Goal: Information Seeking & Learning: Learn about a topic

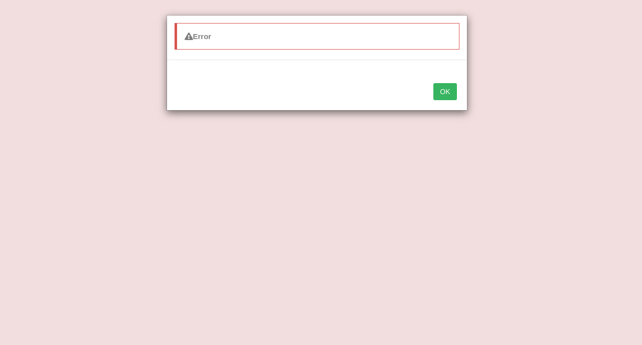
select select "demand"
select select "forces"
select select "tremulous"
select select "junior"
select select "shorthand"
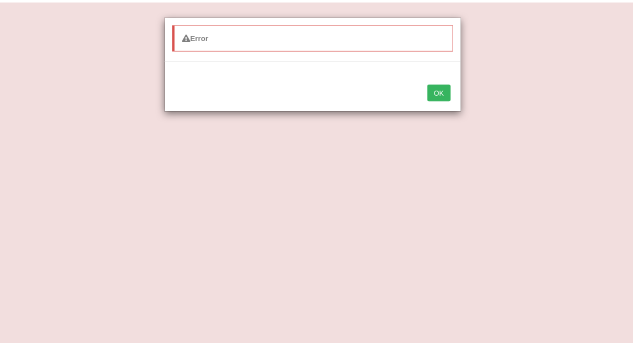
scroll to position [181, 0]
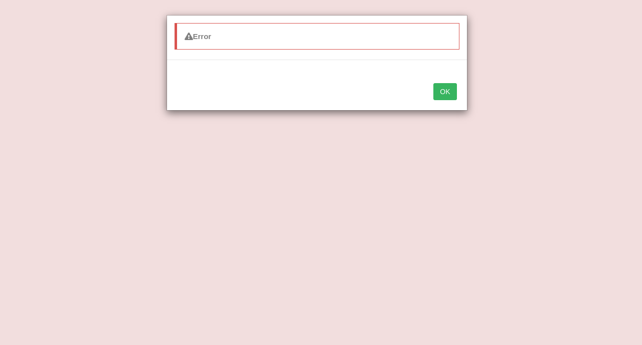
click at [444, 88] on button "OK" at bounding box center [444, 91] width 23 height 17
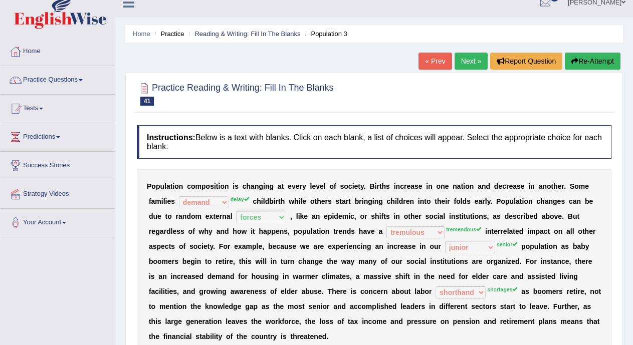
scroll to position [7, 0]
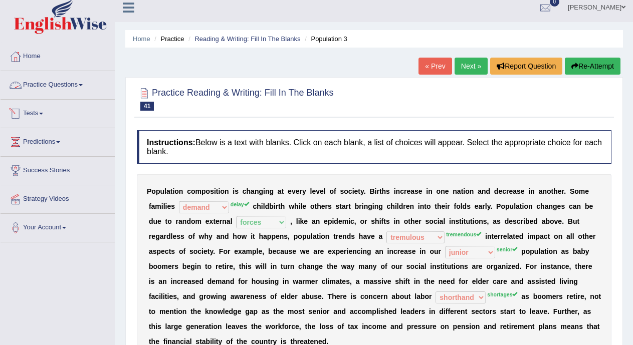
click at [83, 85] on span at bounding box center [81, 85] width 4 height 2
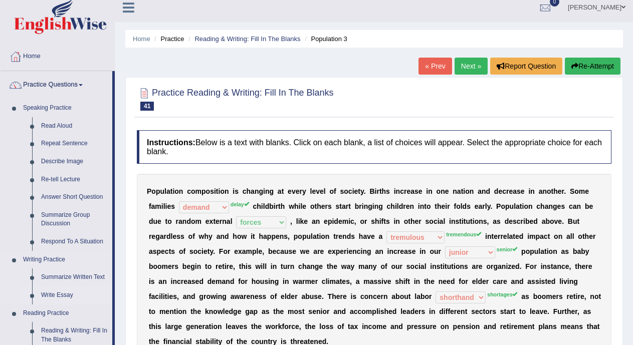
click at [57, 296] on link "Write Essay" at bounding box center [75, 296] width 76 height 18
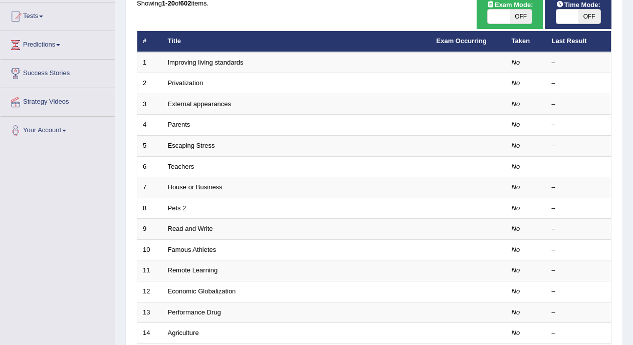
scroll to position [98, 0]
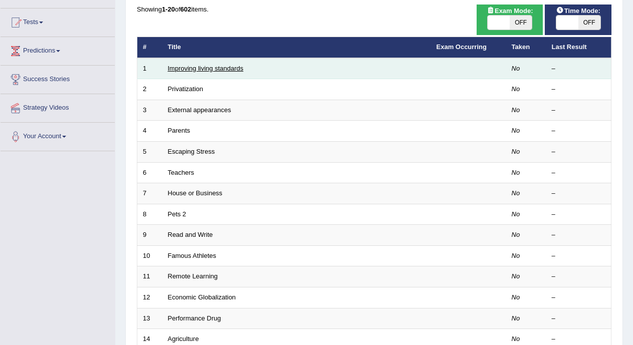
click at [232, 65] on link "Improving living standards" at bounding box center [206, 69] width 76 height 8
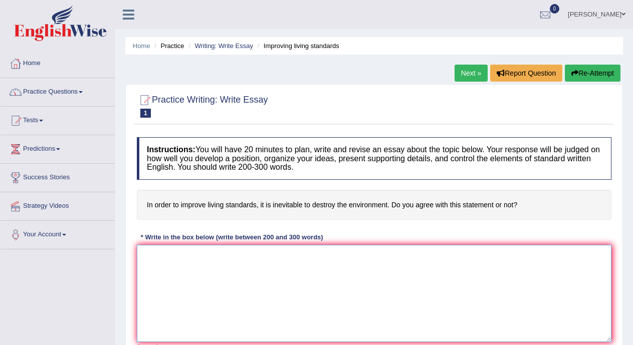
click at [260, 278] on textarea at bounding box center [374, 293] width 475 height 97
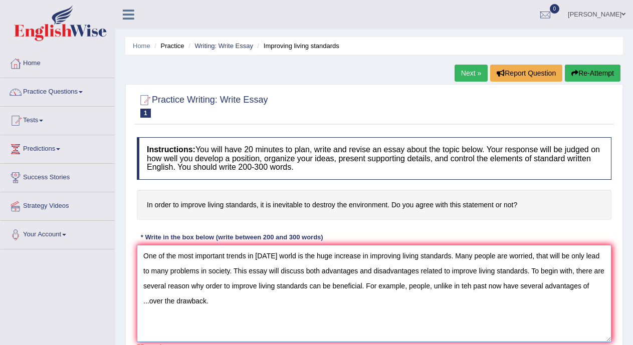
drag, startPoint x: 534, startPoint y: 291, endPoint x: 506, endPoint y: 319, distance: 39.4
click at [506, 319] on textarea "One of the most important trends in [DATE] world is the huge increase in improv…" at bounding box center [374, 293] width 475 height 97
click at [470, 289] on textarea "One of the most important trends in [DATE] world is the huge increase in improv…" at bounding box center [374, 293] width 475 height 97
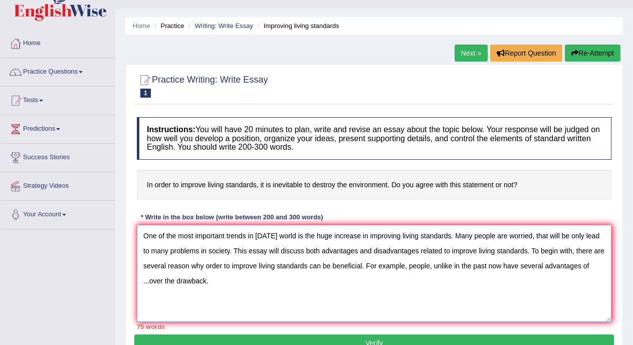
scroll to position [40, 0]
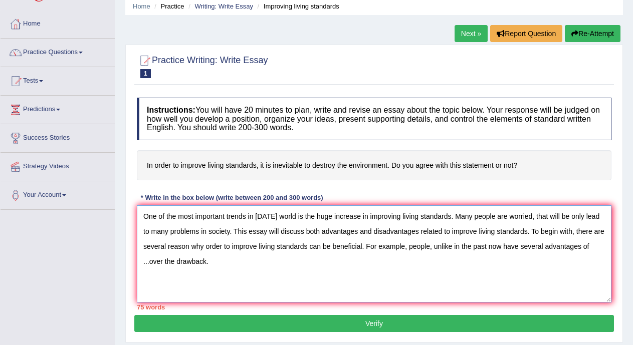
click at [150, 262] on textarea "One of the most important trends in today's world is the huge increase in impro…" at bounding box center [374, 254] width 475 height 97
click at [326, 263] on textarea "One of the most important trends in today's world is the huge increase in impro…" at bounding box center [374, 254] width 475 height 97
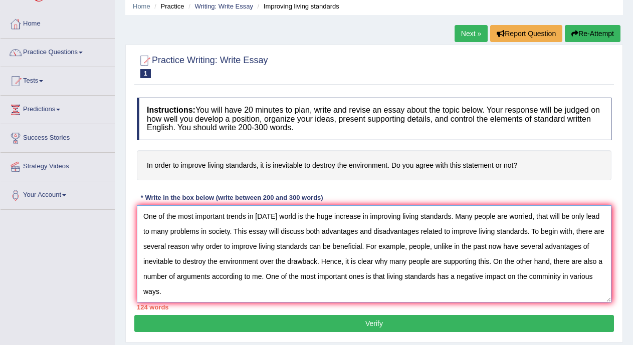
click at [550, 276] on textarea "One of the most important trends in today's world is the huge increase in impro…" at bounding box center [374, 254] width 475 height 97
click at [352, 296] on textarea "One of the most important trends in today's world is the huge increase in impro…" at bounding box center [374, 254] width 475 height 97
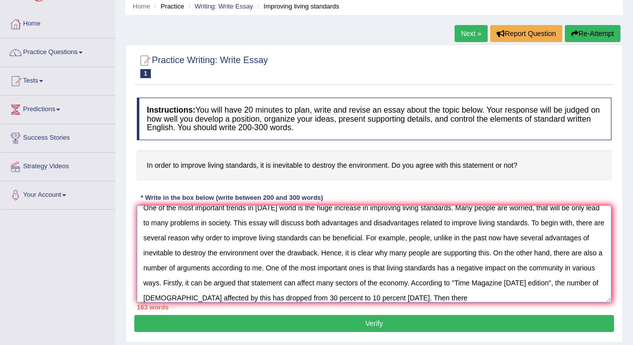
scroll to position [15, 0]
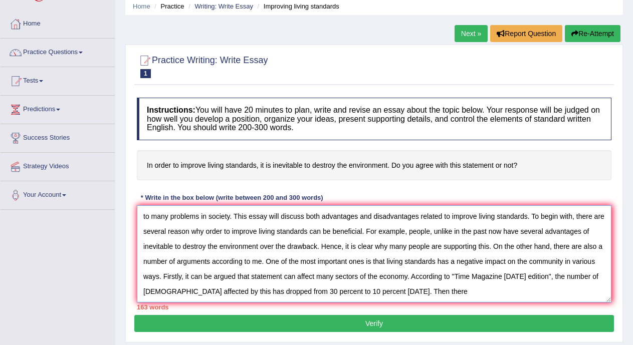
click at [524, 295] on textarea "One of the most important trends in today's world is the huge increase in impro…" at bounding box center [374, 254] width 475 height 97
click at [555, 292] on textarea "One of the most important trends in today's world is the huge increase in impro…" at bounding box center [374, 254] width 475 height 97
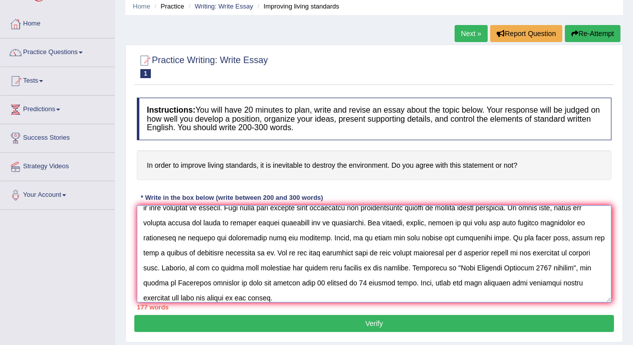
click at [332, 297] on textarea at bounding box center [374, 254] width 475 height 97
click at [393, 295] on textarea at bounding box center [374, 254] width 475 height 97
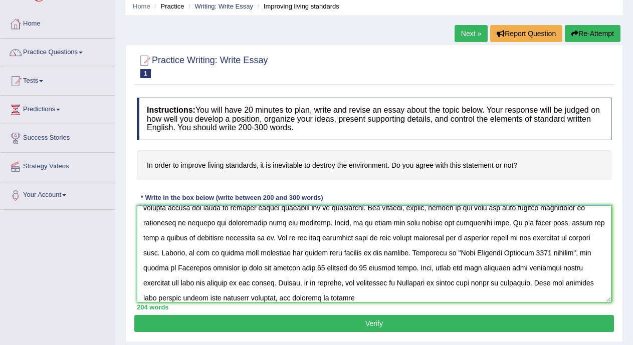
click at [450, 296] on textarea at bounding box center [374, 254] width 475 height 97
click at [563, 298] on textarea at bounding box center [374, 254] width 475 height 97
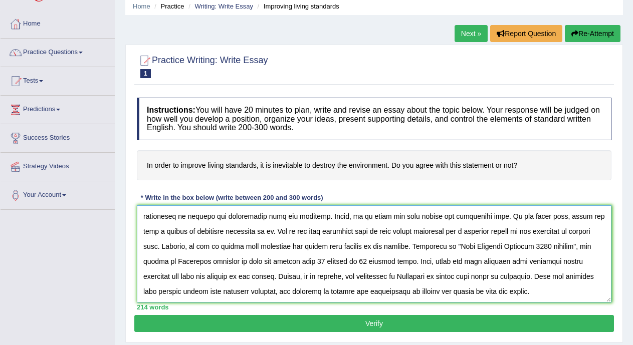
click at [591, 286] on textarea at bounding box center [374, 254] width 475 height 97
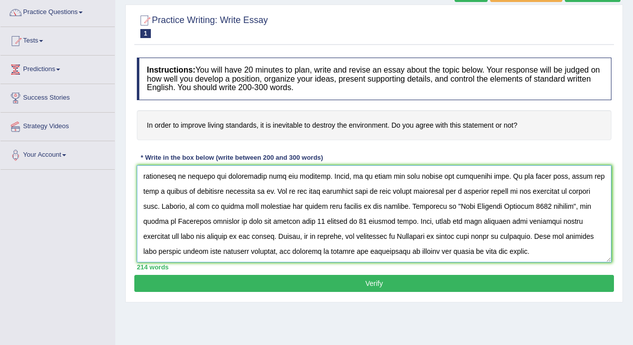
scroll to position [81, 0]
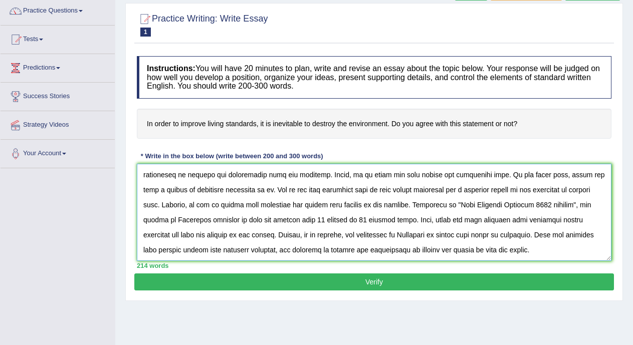
click at [464, 249] on textarea at bounding box center [374, 212] width 475 height 97
click at [462, 252] on textarea at bounding box center [374, 212] width 475 height 97
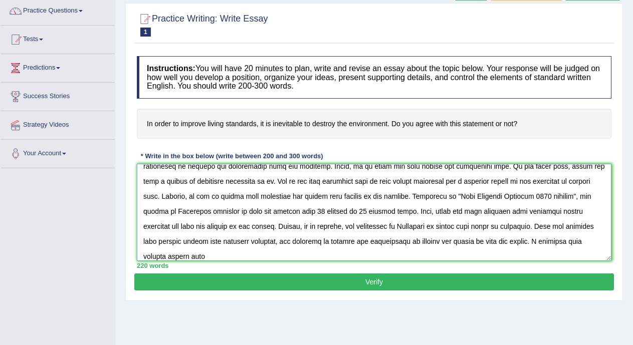
click at [371, 242] on textarea at bounding box center [374, 212] width 475 height 97
click at [364, 257] on textarea at bounding box center [374, 212] width 475 height 97
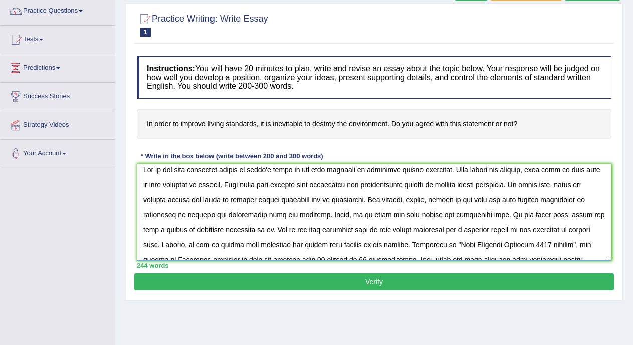
scroll to position [0, 0]
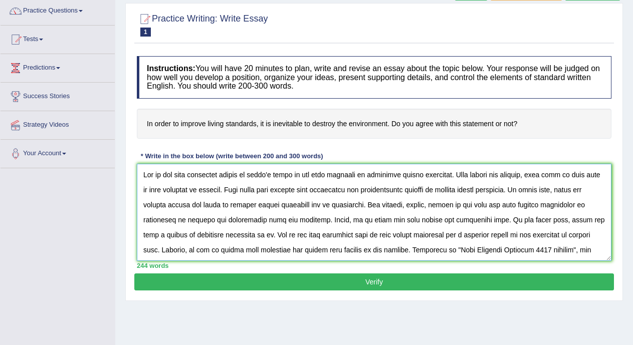
drag, startPoint x: 598, startPoint y: 211, endPoint x: 598, endPoint y: 218, distance: 7.0
click at [598, 218] on textarea at bounding box center [374, 212] width 475 height 97
click at [594, 212] on textarea at bounding box center [374, 212] width 475 height 97
click at [402, 179] on textarea at bounding box center [374, 212] width 475 height 97
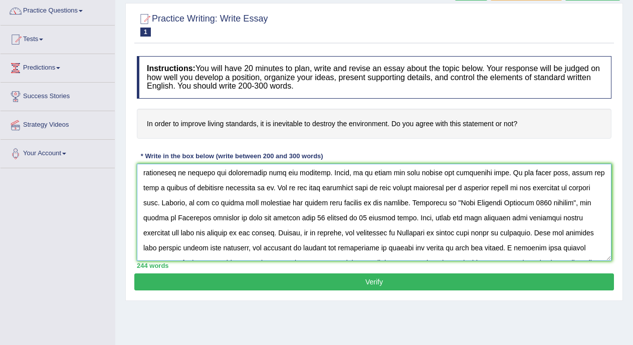
scroll to position [49, 0]
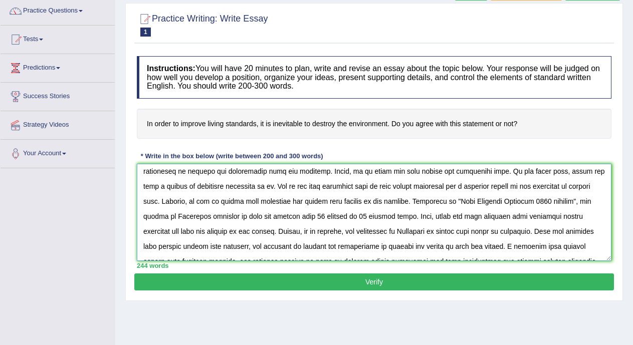
click at [452, 232] on textarea at bounding box center [374, 212] width 475 height 97
click at [453, 232] on textarea at bounding box center [374, 212] width 475 height 97
drag, startPoint x: 602, startPoint y: 224, endPoint x: 602, endPoint y: 229, distance: 5.0
click at [602, 229] on textarea at bounding box center [374, 212] width 475 height 97
click at [591, 231] on textarea at bounding box center [374, 212] width 475 height 97
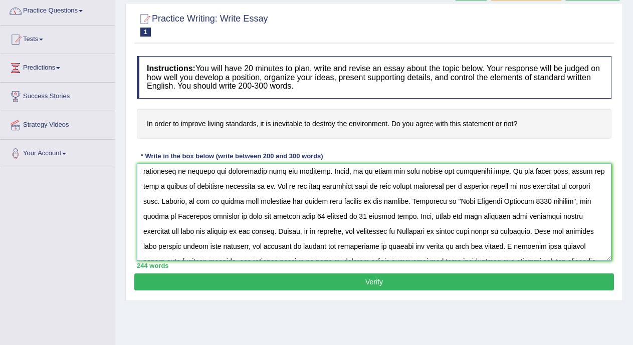
scroll to position [75, 0]
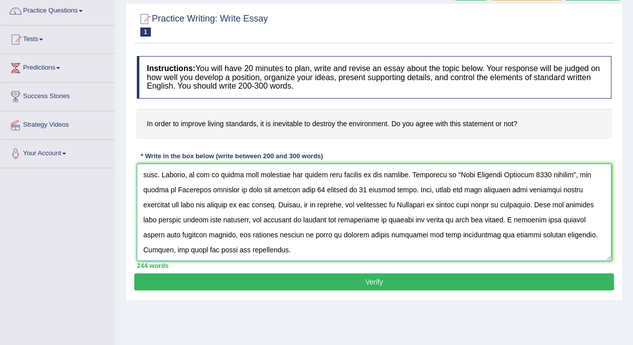
type textarea "One of the most important trends in today's world is the huge increase in impro…"
click at [539, 283] on button "Verify" at bounding box center [374, 282] width 480 height 17
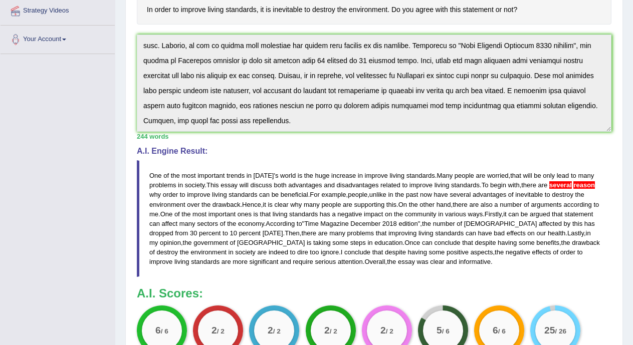
scroll to position [238, 0]
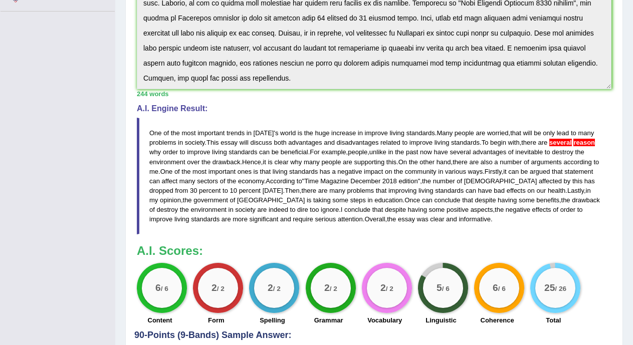
drag, startPoint x: 633, startPoint y: 155, endPoint x: 638, endPoint y: 156, distance: 5.2
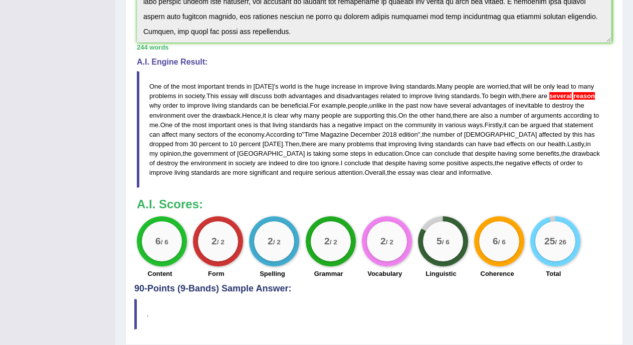
scroll to position [317, 0]
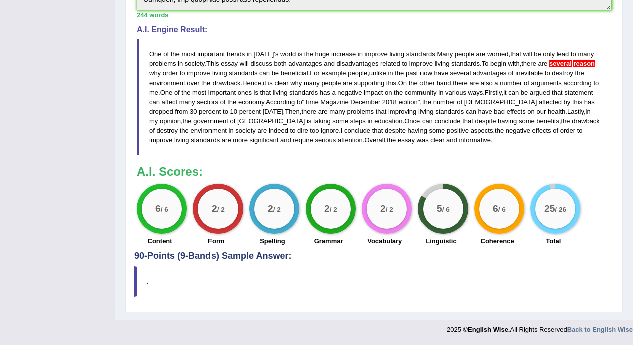
drag, startPoint x: 141, startPoint y: 239, endPoint x: 467, endPoint y: 181, distance: 331.1
click at [467, 181] on div "Instructions: You will have 20 minutes to plan, write and revise an essay about…" at bounding box center [374, 33] width 480 height 437
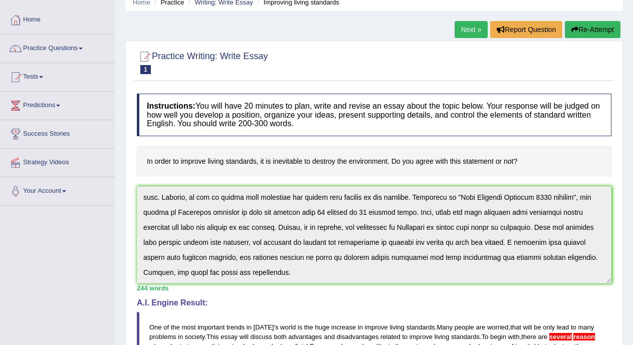
scroll to position [42, 0]
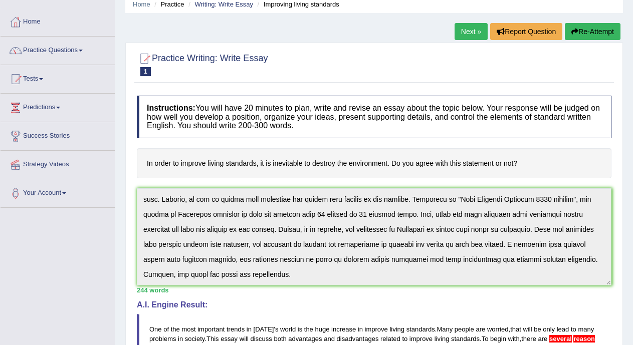
click at [469, 34] on link "Next »" at bounding box center [471, 31] width 33 height 17
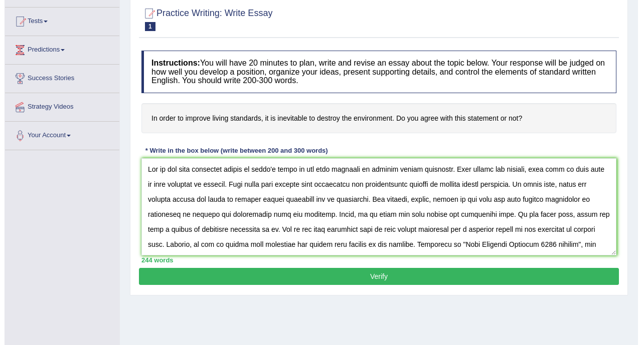
scroll to position [100, 0]
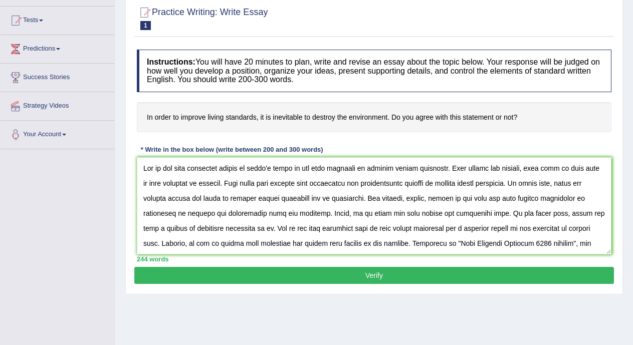
click at [601, 214] on textarea at bounding box center [374, 205] width 475 height 97
click at [203, 198] on textarea at bounding box center [374, 205] width 475 height 97
type textarea "One of the most important trends in today's world is the huge increase in impro…"
click at [247, 273] on button "Verify" at bounding box center [374, 275] width 480 height 17
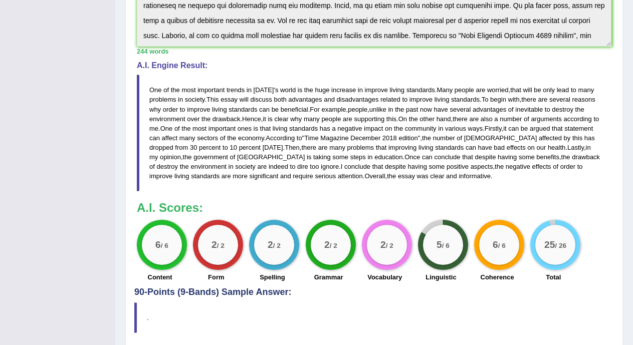
scroll to position [287, 0]
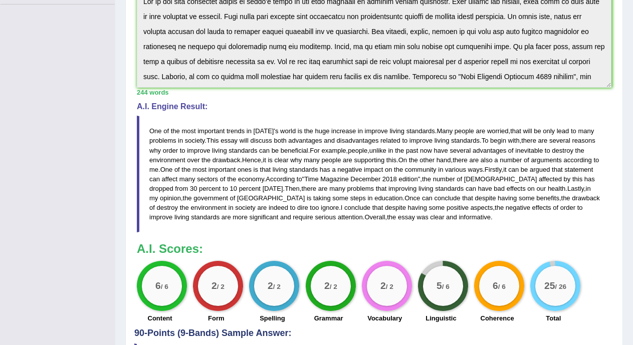
drag, startPoint x: 639, startPoint y: 124, endPoint x: 641, endPoint y: 177, distance: 52.7
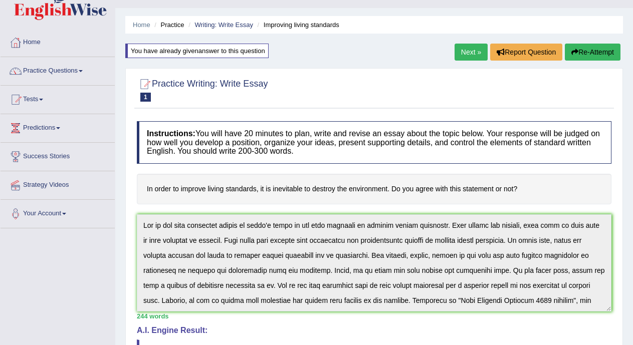
scroll to position [0, 0]
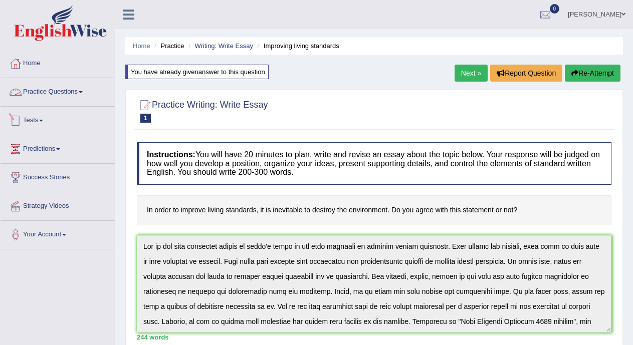
click at [83, 93] on link "Practice Questions" at bounding box center [58, 90] width 114 height 25
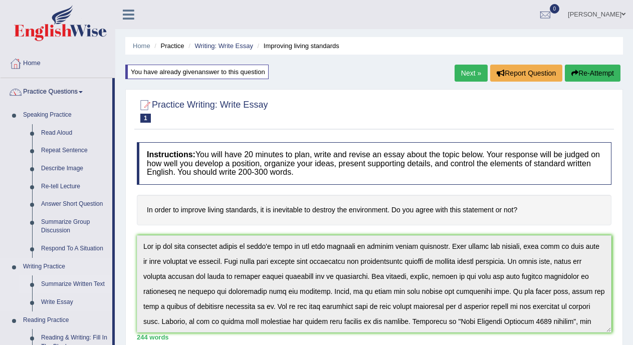
click at [67, 284] on link "Summarize Written Text" at bounding box center [75, 285] width 76 height 18
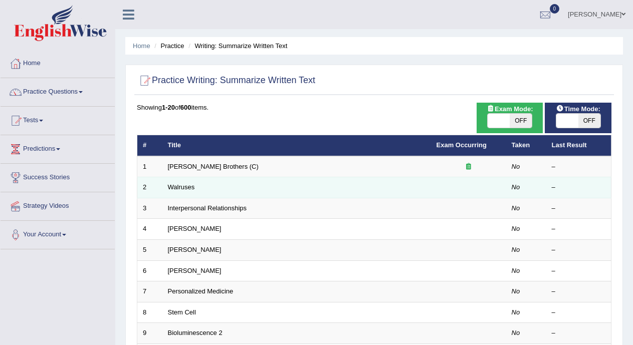
click at [453, 190] on td at bounding box center [468, 188] width 75 height 21
click at [194, 190] on link "Walruses" at bounding box center [181, 188] width 27 height 8
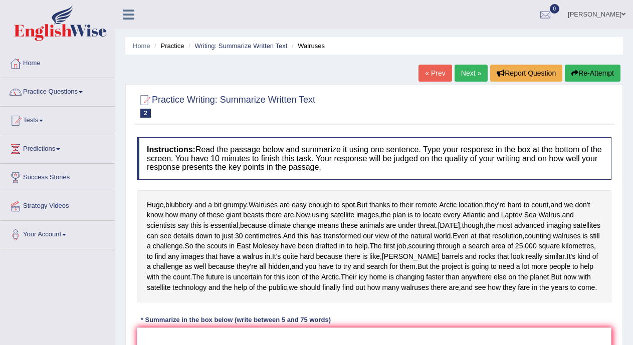
drag, startPoint x: 570, startPoint y: 163, endPoint x: 627, endPoint y: 119, distance: 72.2
click at [604, 135] on div "Instructions: Read the passage below and summarize it using one sentence. Type …" at bounding box center [374, 284] width 480 height 305
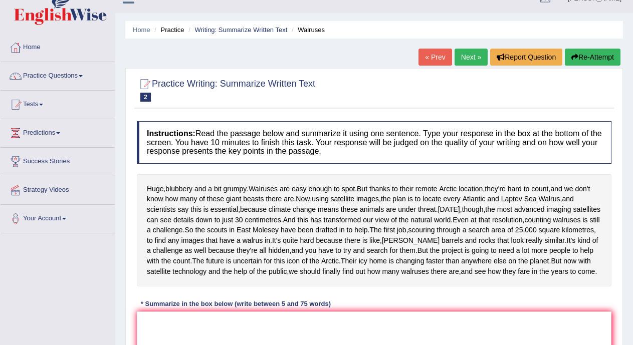
scroll to position [21, 0]
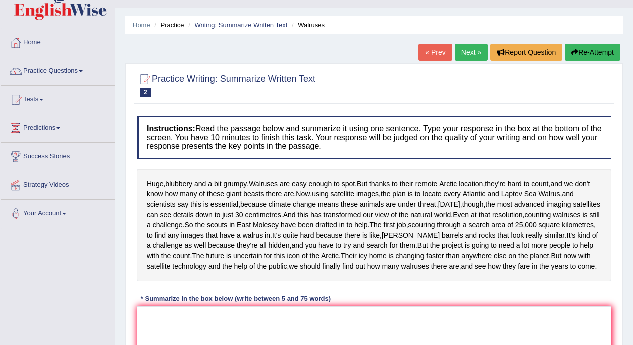
click at [467, 46] on link "Next »" at bounding box center [471, 52] width 33 height 17
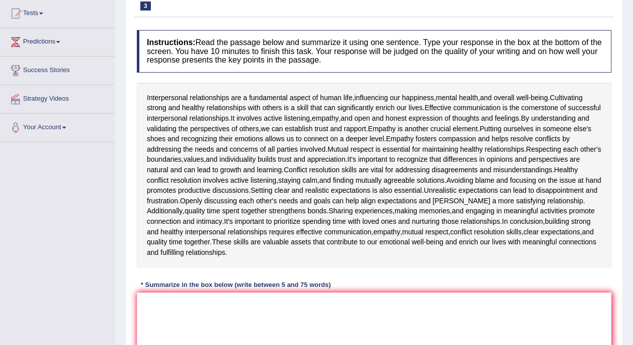
scroll to position [144, 0]
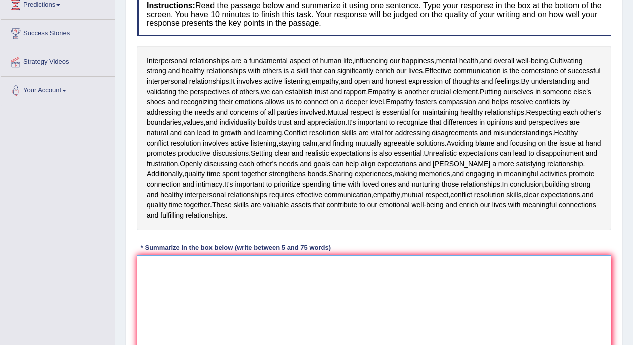
click at [452, 280] on textarea at bounding box center [374, 304] width 475 height 97
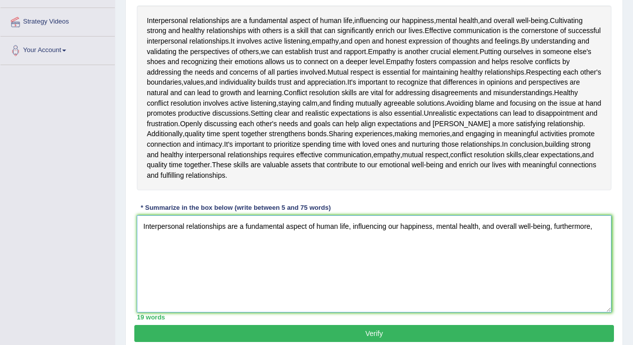
scroll to position [180, 0]
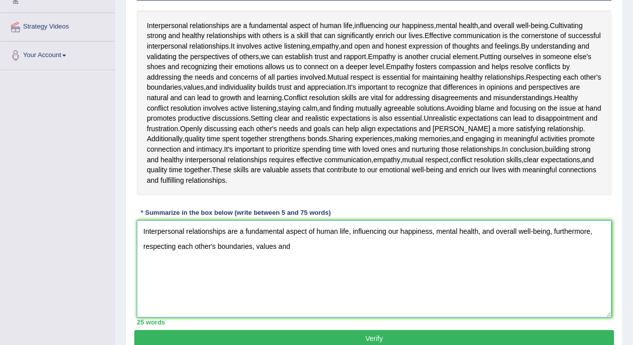
click at [256, 247] on textarea "Interpersonal relationships are a fundamental aspect of human life, influencing…" at bounding box center [374, 269] width 475 height 97
click at [279, 245] on textarea "Interpersonal relationships are a fundamental aspect of human life, influencing…" at bounding box center [374, 269] width 475 height 97
click at [298, 244] on textarea "Interpersonal relationships are a fundamental aspect of human life, influencing…" at bounding box center [374, 269] width 475 height 97
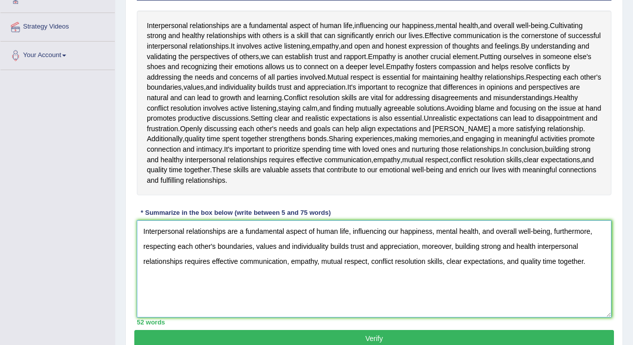
type textarea "Interpersonal relationships are a fundamental aspect of human life, influencing…"
click at [392, 338] on button "Verify" at bounding box center [374, 338] width 480 height 17
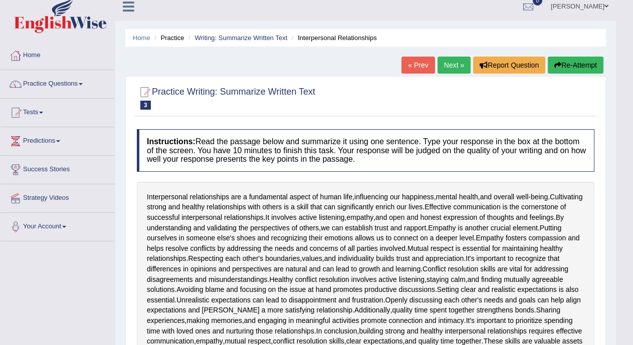
scroll to position [0, 0]
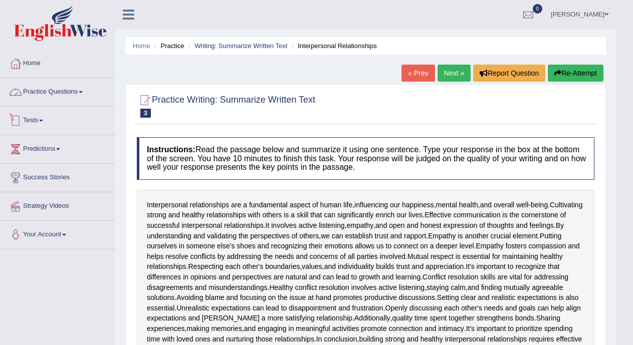
click at [73, 91] on link "Practice Questions" at bounding box center [58, 90] width 114 height 25
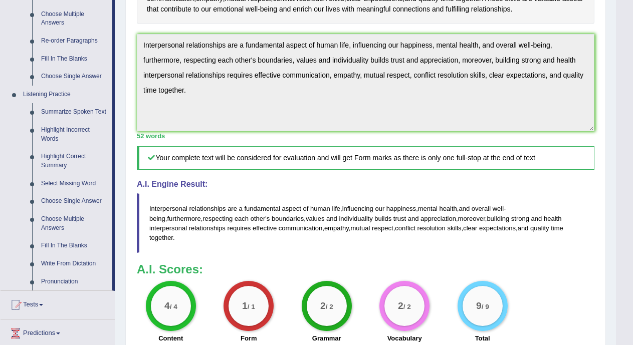
scroll to position [395, 0]
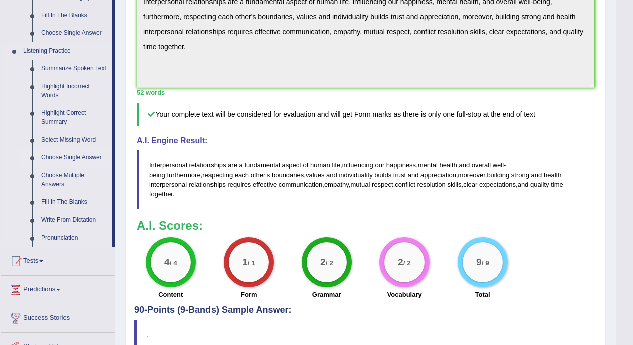
click at [110, 152] on link "Choose Single Answer" at bounding box center [75, 158] width 76 height 18
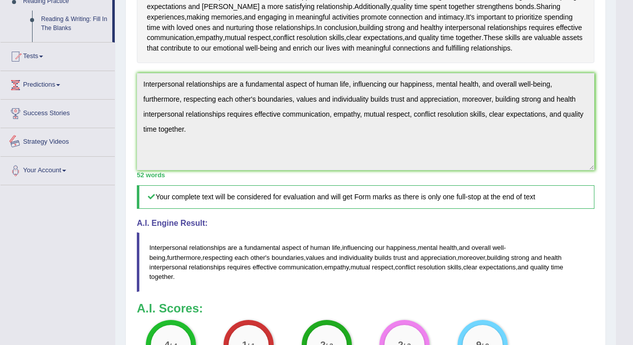
scroll to position [449, 0]
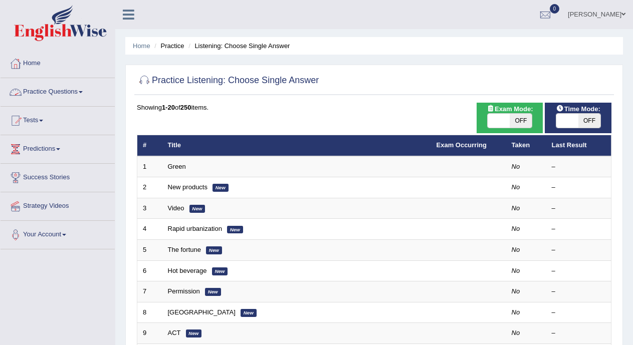
click at [73, 92] on link "Practice Questions" at bounding box center [58, 90] width 114 height 25
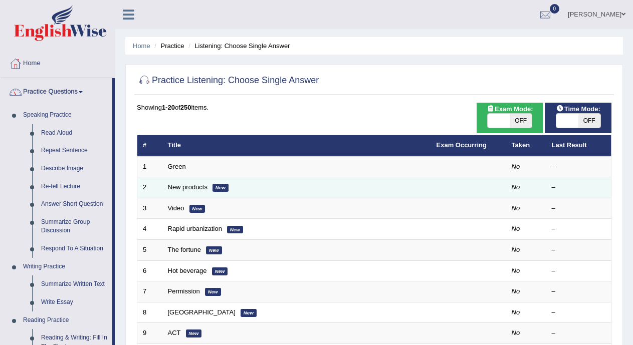
click at [384, 191] on td "New products New" at bounding box center [296, 188] width 269 height 21
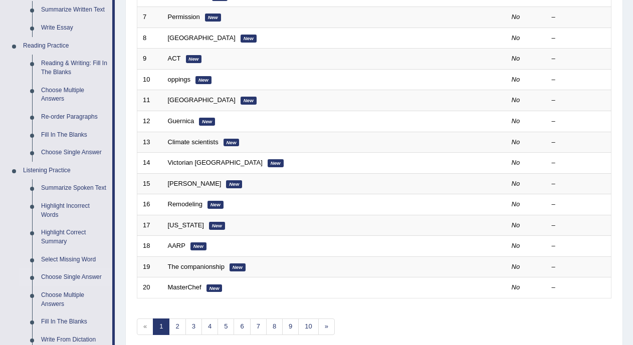
scroll to position [279, 0]
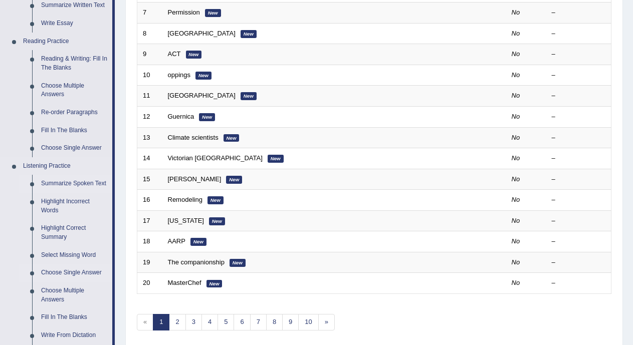
click at [100, 183] on link "Summarize Spoken Text" at bounding box center [75, 184] width 76 height 18
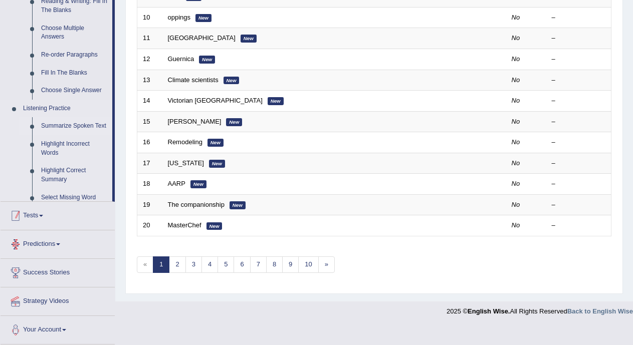
scroll to position [440, 0]
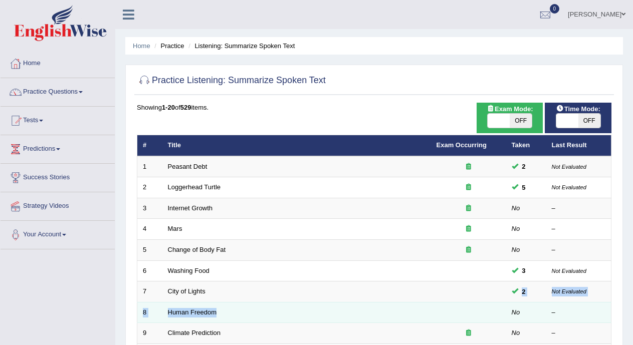
drag, startPoint x: 216, startPoint y: 289, endPoint x: 234, endPoint y: 315, distance: 32.0
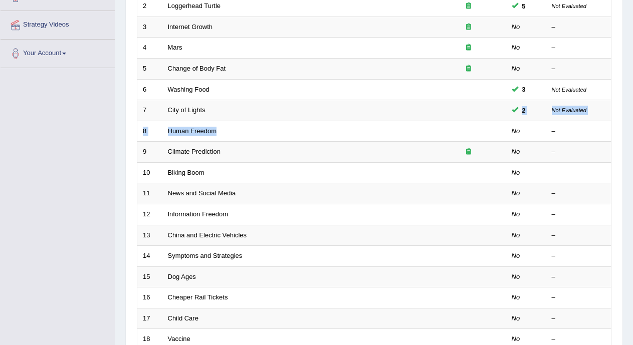
scroll to position [189, 0]
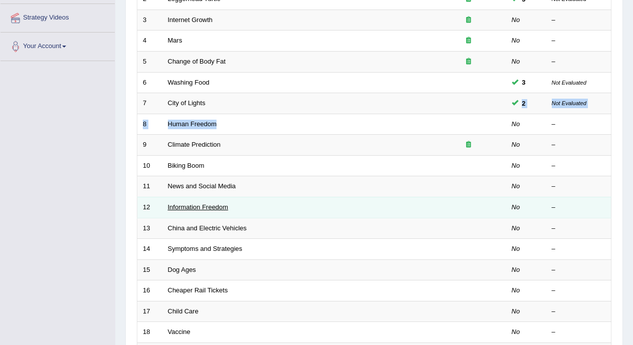
click at [225, 207] on link "Information Freedom" at bounding box center [198, 208] width 61 height 8
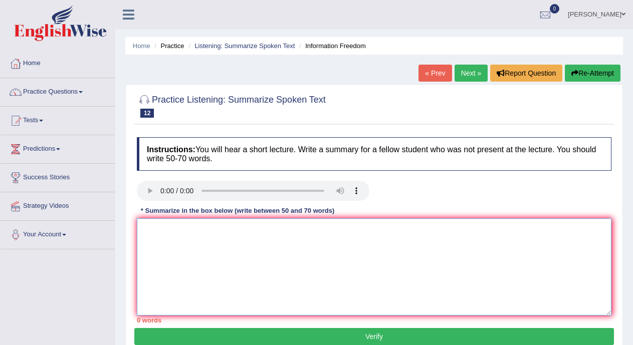
click at [160, 236] on textarea at bounding box center [374, 267] width 475 height 97
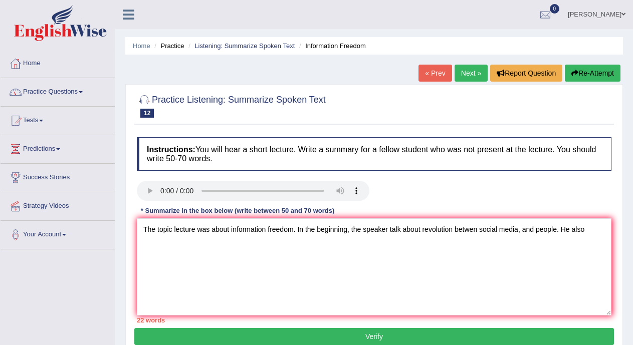
click at [328, 218] on div "Instructions: You will hear a short lecture. Write a summary for a fellow stude…" at bounding box center [374, 230] width 480 height 196
click at [422, 231] on textarea "The topic lecture was about information freedom. In the beginning, the speaker …" at bounding box center [374, 267] width 475 height 97
click at [473, 232] on textarea "The topic lecture was about information freedom. In the beginning, the speaker …" at bounding box center [374, 267] width 475 height 97
click at [594, 231] on textarea "The topic lecture was about information freedom. In the beginning, the speaker …" at bounding box center [374, 267] width 475 height 97
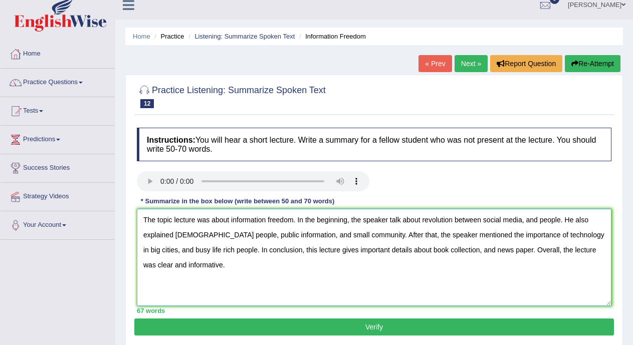
scroll to position [35, 0]
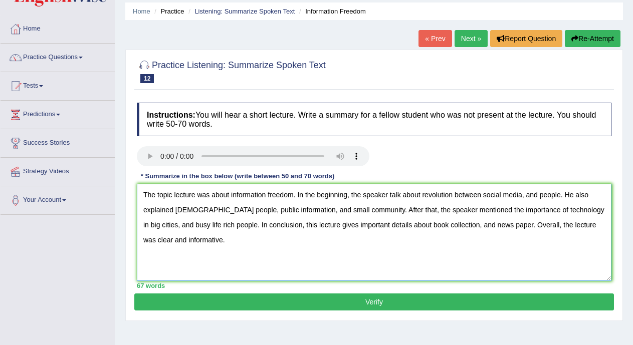
click at [267, 194] on textarea "The topic lecture was about information freedom. In the beginning, the speaker …" at bounding box center [374, 232] width 475 height 97
type textarea "The topic lecture was about freedom. In the beginning, the speaker talk about r…"
click at [308, 302] on button "Verify" at bounding box center [374, 302] width 480 height 17
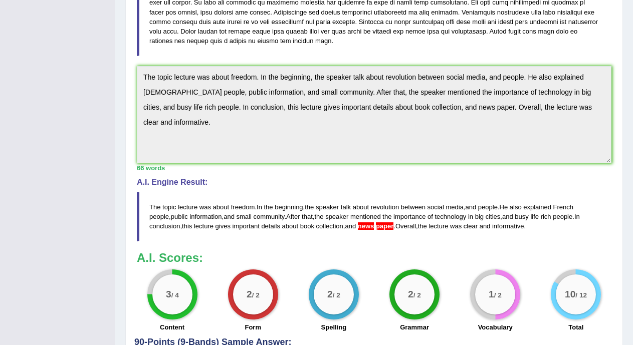
scroll to position [275, 0]
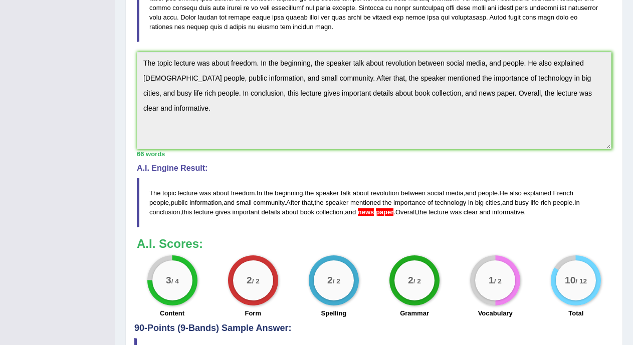
drag, startPoint x: 144, startPoint y: 66, endPoint x: 604, endPoint y: 117, distance: 462.6
click at [604, 117] on textarea "The topic lecture was about freedom. In the beginning, the speaker talk about r…" at bounding box center [374, 100] width 475 height 97
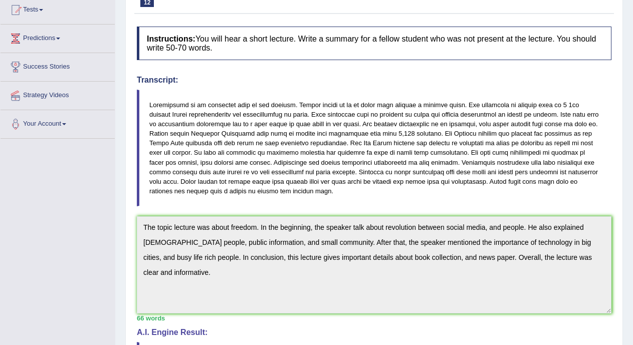
scroll to position [0, 0]
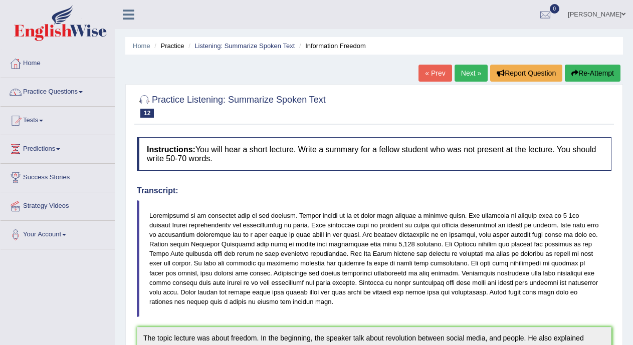
click at [469, 79] on link "Next »" at bounding box center [471, 73] width 33 height 17
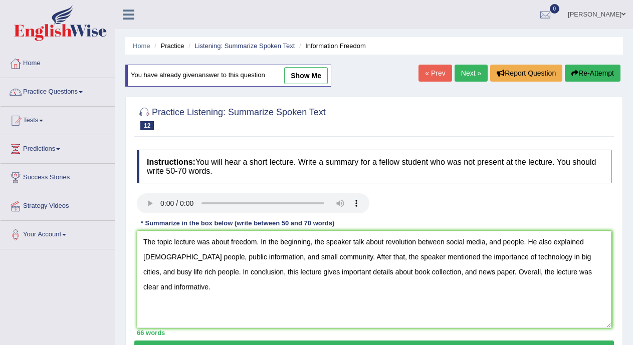
click at [436, 272] on textarea "The topic lecture was about freedom. In the beginning, the speaker talk about r…" at bounding box center [374, 279] width 475 height 97
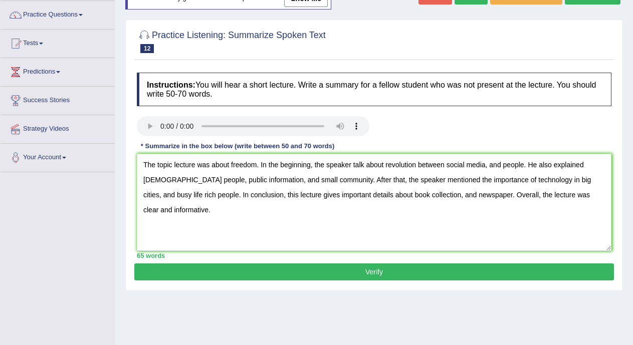
scroll to position [76, 0]
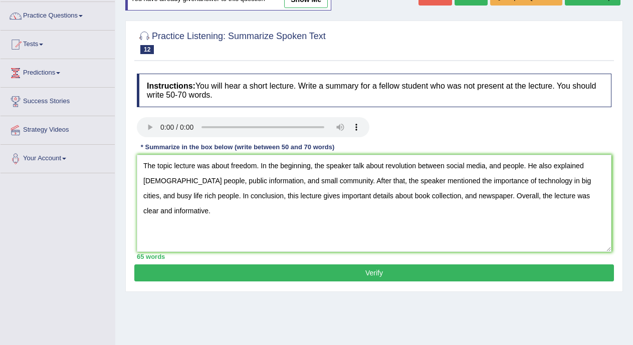
click at [596, 198] on textarea "The topic lecture was about freedom. In the beginning, the speaker talk about r…" at bounding box center [374, 203] width 475 height 97
type textarea "The topic lecture was about freedom. In the beginning, the speaker talk about r…"
click at [560, 272] on button "Verify" at bounding box center [374, 273] width 480 height 17
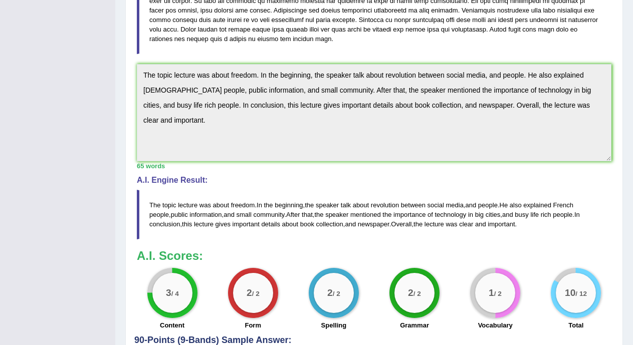
scroll to position [245, 0]
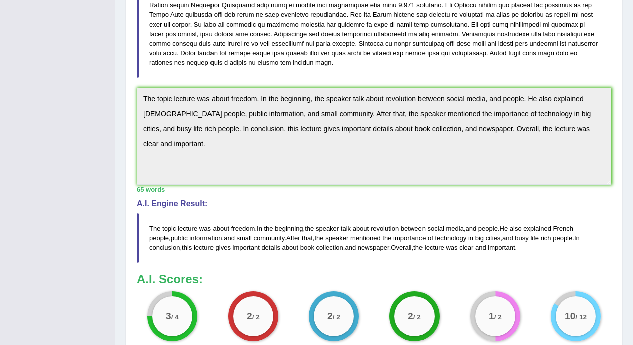
drag, startPoint x: 146, startPoint y: 99, endPoint x: 288, endPoint y: 146, distance: 149.1
click at [288, 146] on textarea "The topic lecture was about freedom. In the beginning, the speaker talk about r…" at bounding box center [374, 136] width 475 height 97
click at [174, 179] on textarea "The topic lecture was about freedom. In the beginning, the speaker talk about r…" at bounding box center [374, 136] width 475 height 97
drag, startPoint x: 142, startPoint y: 98, endPoint x: 606, endPoint y: 154, distance: 466.7
click at [606, 154] on textarea "The topic lecture was about freedom. In the beginning, the speaker talk about r…" at bounding box center [374, 136] width 475 height 97
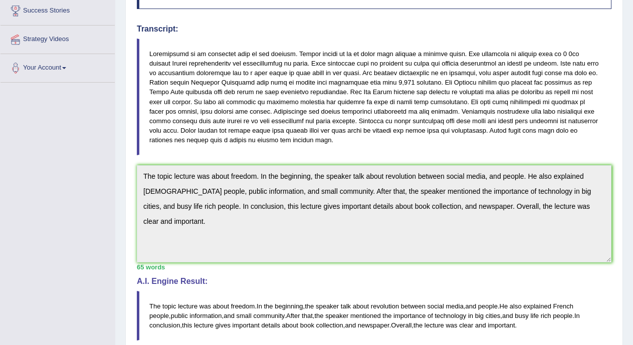
scroll to position [0, 0]
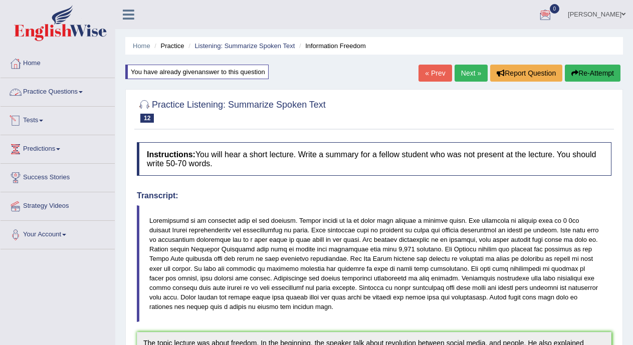
click at [84, 94] on link "Practice Questions" at bounding box center [58, 90] width 114 height 25
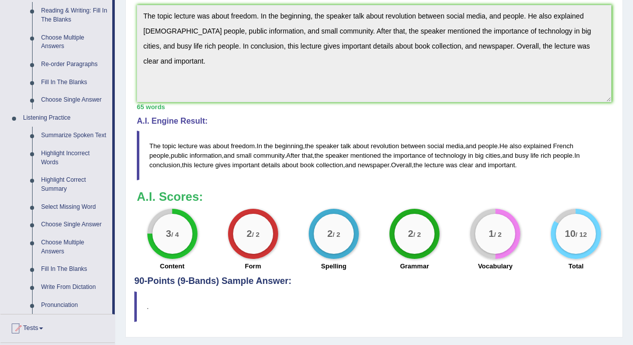
scroll to position [355, 0]
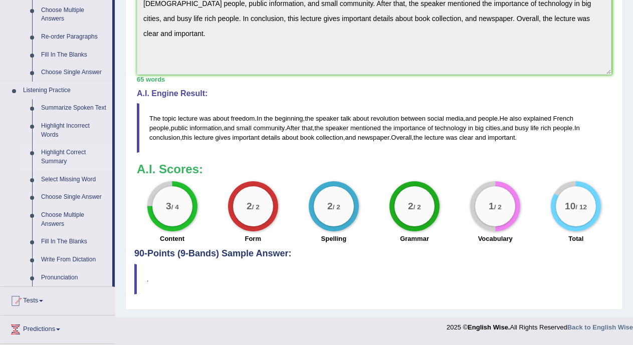
click at [68, 149] on link "Highlight Correct Summary" at bounding box center [75, 157] width 76 height 27
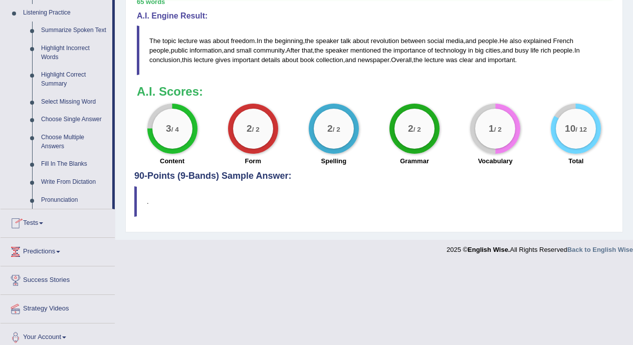
scroll to position [440, 0]
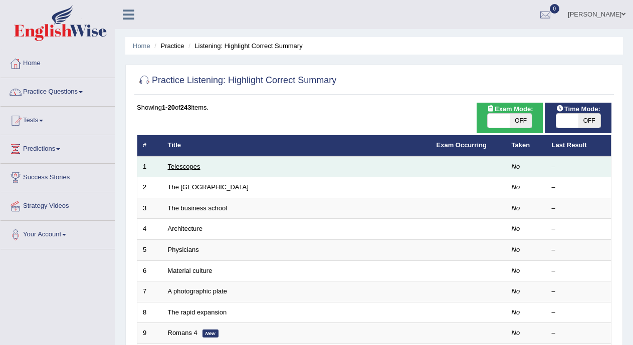
click at [182, 169] on link "Telescopes" at bounding box center [184, 167] width 33 height 8
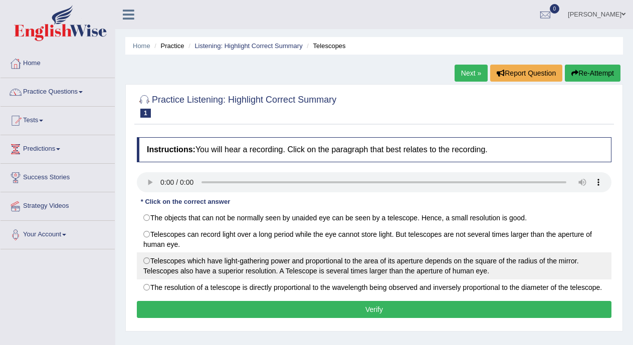
click at [147, 261] on label "Telescopes which have light-gathering power and proportional to the area of its…" at bounding box center [374, 266] width 475 height 27
radio input "true"
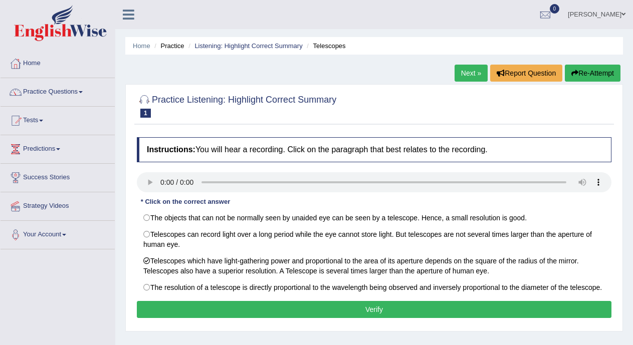
click at [241, 307] on button "Verify" at bounding box center [374, 309] width 475 height 17
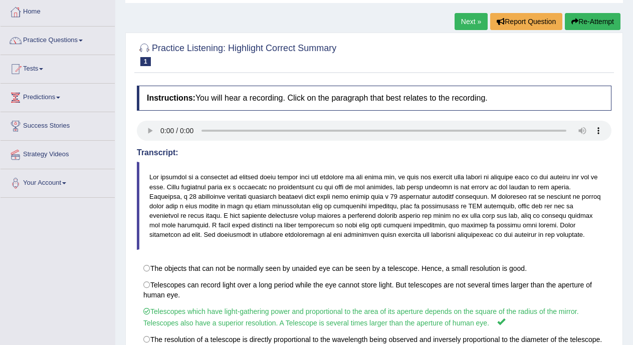
scroll to position [44, 0]
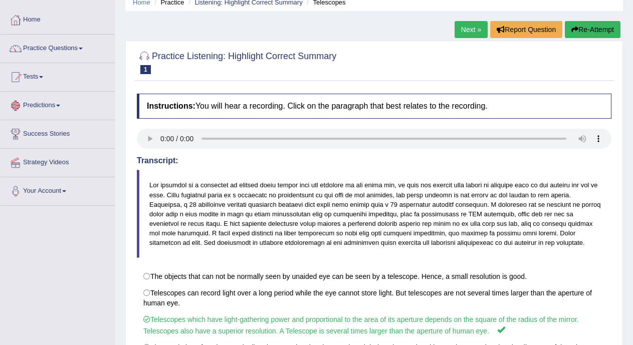
click at [50, 108] on link "Predictions" at bounding box center [58, 104] width 114 height 25
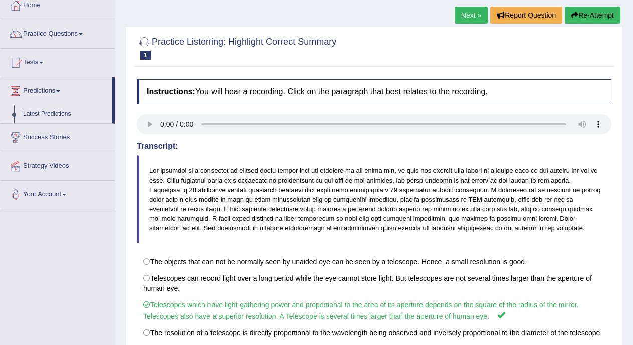
scroll to position [57, 0]
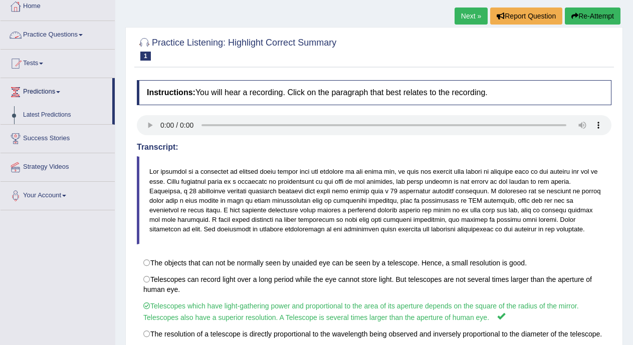
click at [91, 36] on link "Practice Questions" at bounding box center [58, 33] width 114 height 25
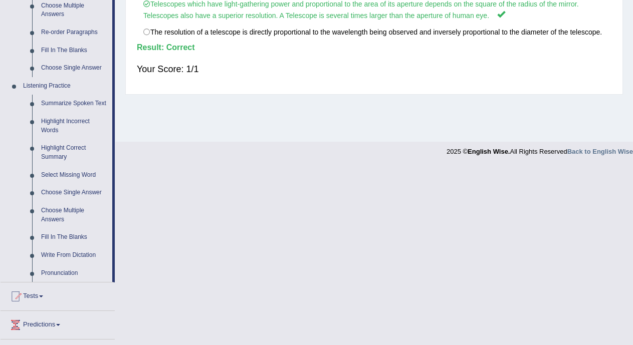
scroll to position [366, 0]
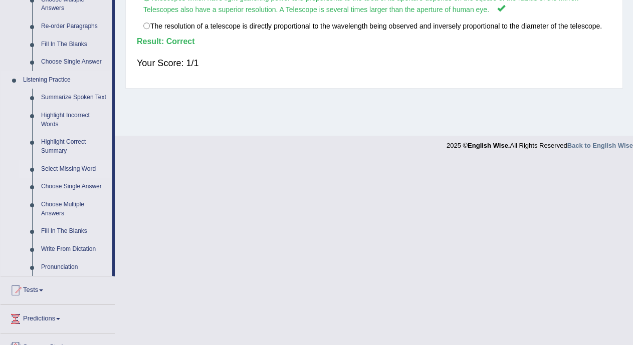
click at [96, 165] on link "Select Missing Word" at bounding box center [75, 169] width 76 height 18
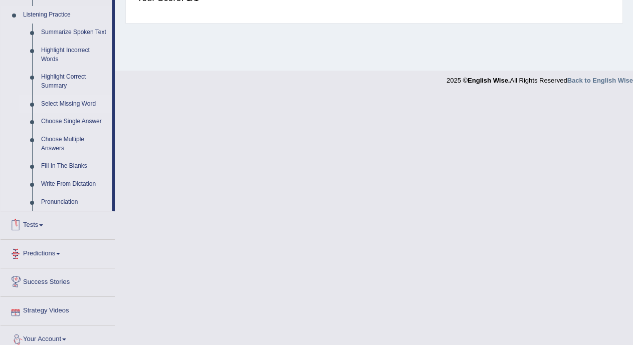
scroll to position [440, 0]
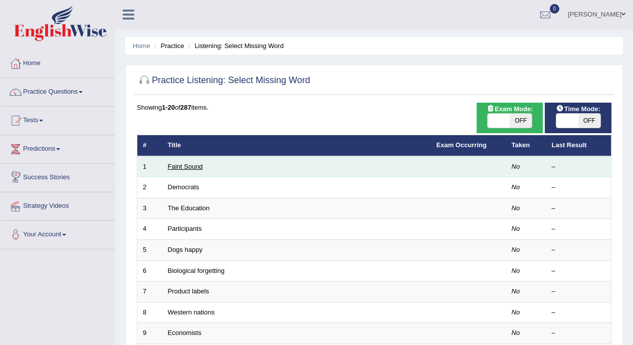
click at [172, 168] on link "Faint Sound" at bounding box center [185, 167] width 35 height 8
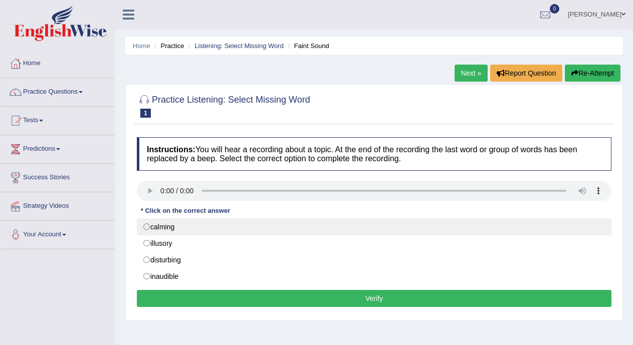
click at [146, 227] on label "calming" at bounding box center [374, 227] width 475 height 17
radio input "true"
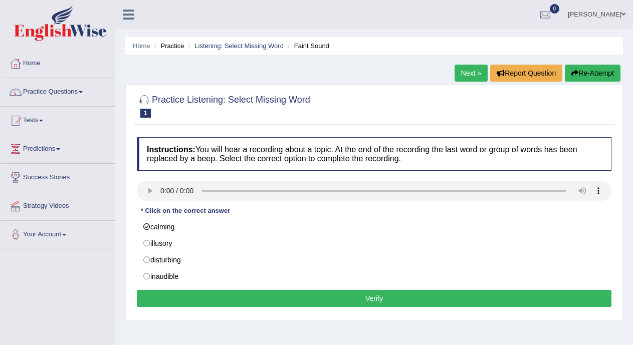
click at [161, 293] on button "Verify" at bounding box center [374, 298] width 475 height 17
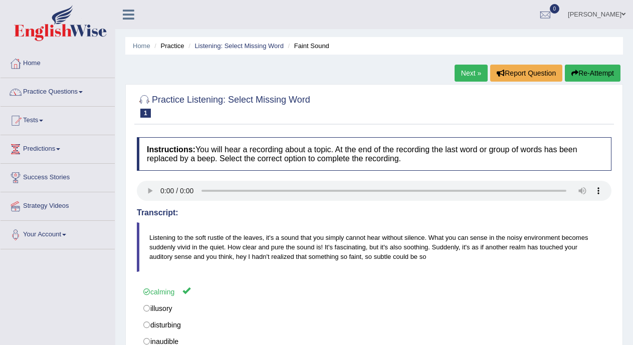
click at [464, 68] on link "Next »" at bounding box center [471, 73] width 33 height 17
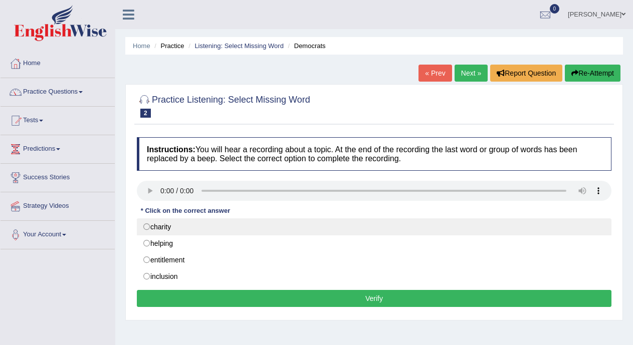
click at [144, 226] on label "charity" at bounding box center [374, 227] width 475 height 17
radio input "true"
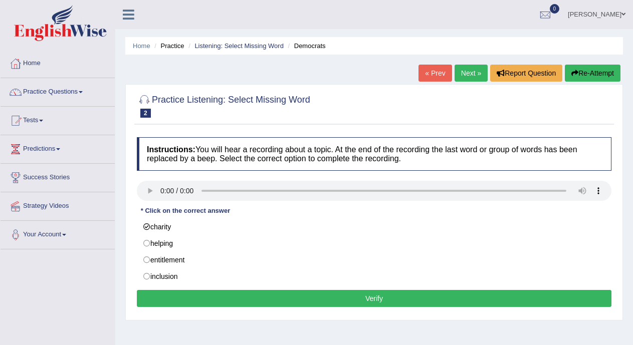
click at [164, 297] on button "Verify" at bounding box center [374, 298] width 475 height 17
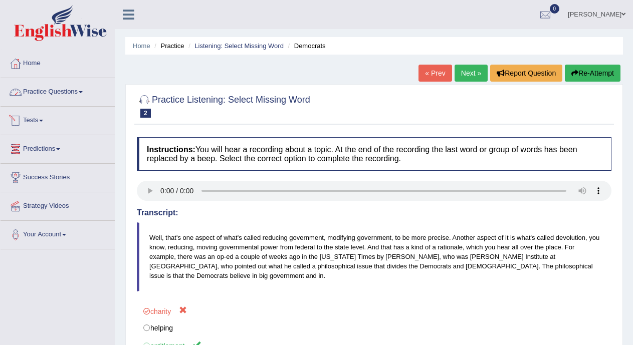
click at [73, 93] on link "Practice Questions" at bounding box center [58, 90] width 114 height 25
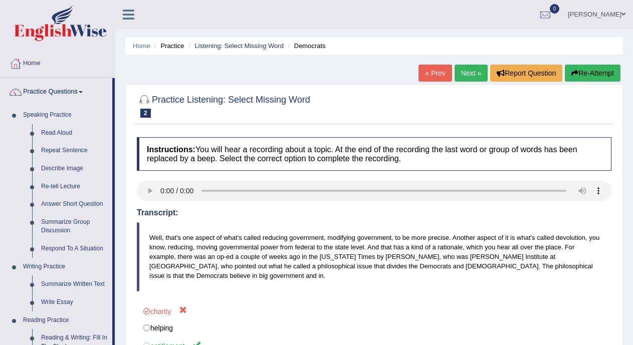
drag, startPoint x: 632, startPoint y: 67, endPoint x: 626, endPoint y: 110, distance: 43.0
click at [626, 110] on div "Home Practice Listening: Select Missing Word Democrats « Prev Next » Report Que…" at bounding box center [374, 250] width 518 height 501
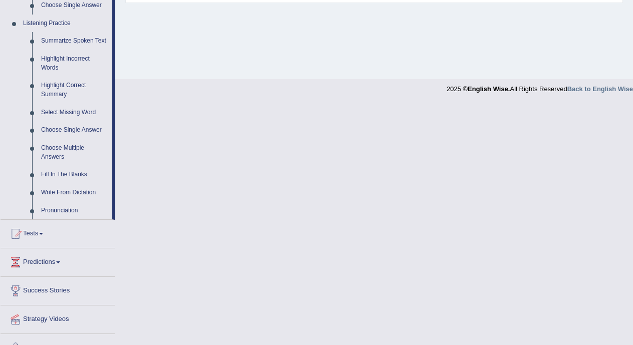
scroll to position [407, 0]
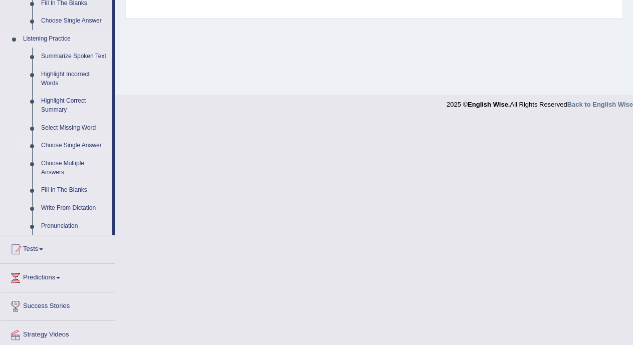
click at [78, 142] on link "Choose Single Answer" at bounding box center [75, 146] width 76 height 18
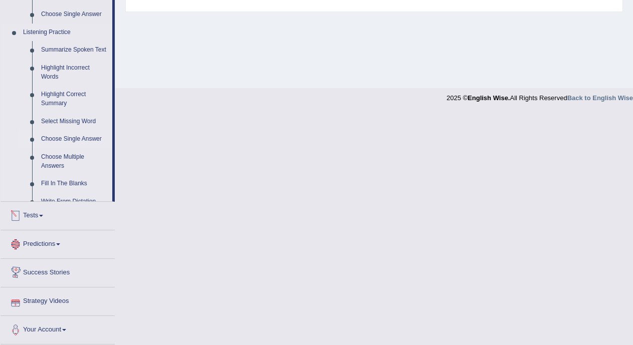
scroll to position [440, 0]
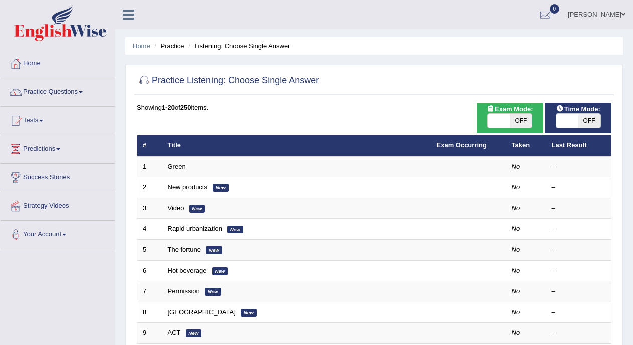
click at [183, 167] on link "Green" at bounding box center [177, 167] width 18 height 8
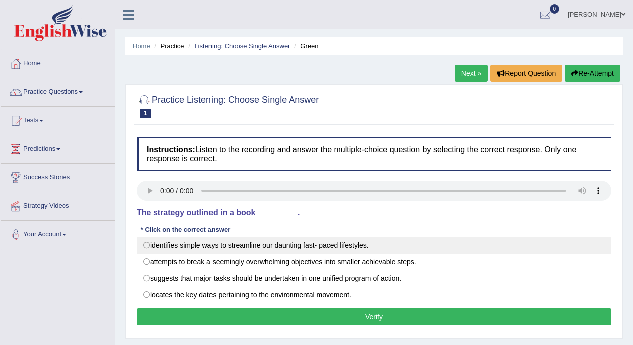
click at [144, 245] on label "identifies simple ways to streamline our daunting fast- paced lifestyles." at bounding box center [374, 245] width 475 height 17
radio input "true"
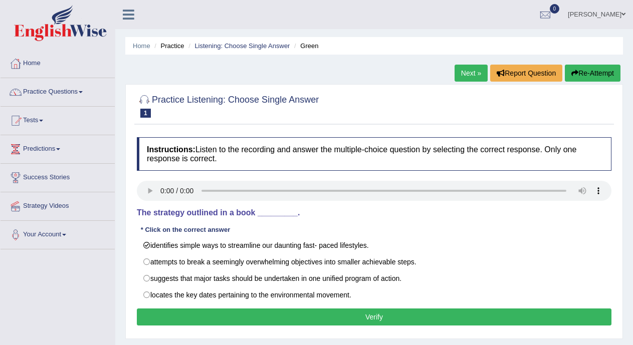
click at [175, 313] on button "Verify" at bounding box center [374, 317] width 475 height 17
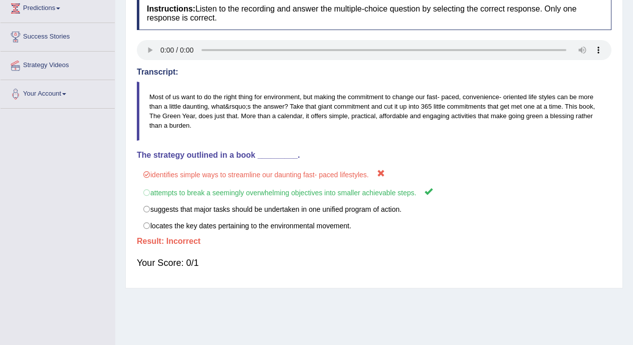
scroll to position [139, 0]
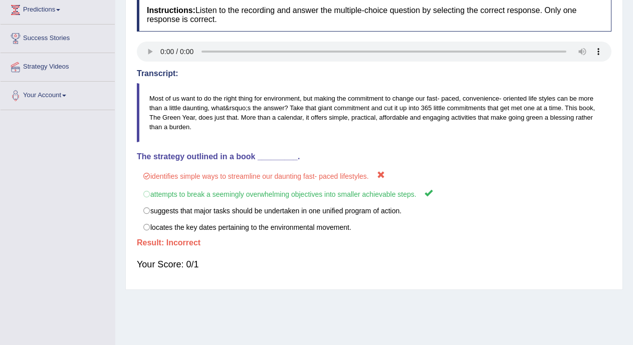
drag, startPoint x: 632, startPoint y: 124, endPoint x: 633, endPoint y: 106, distance: 18.6
click at [633, 104] on html "Toggle navigation Home Practice Questions Speaking Practice Read Aloud Repeat S…" at bounding box center [316, 33] width 633 height 345
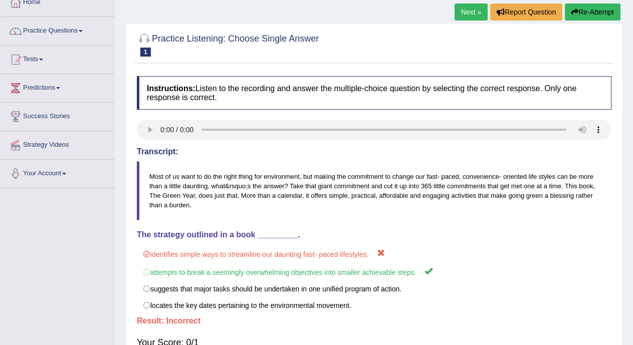
scroll to position [45, 0]
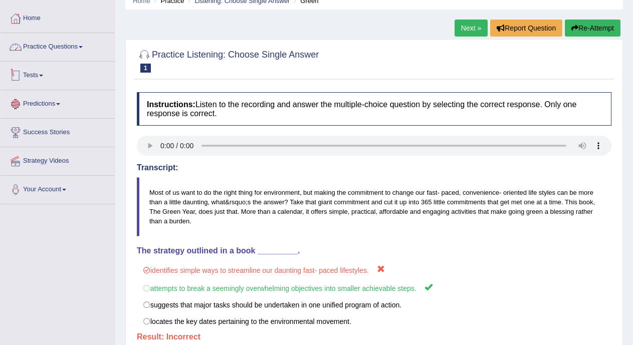
click at [79, 46] on link "Practice Questions" at bounding box center [58, 45] width 114 height 25
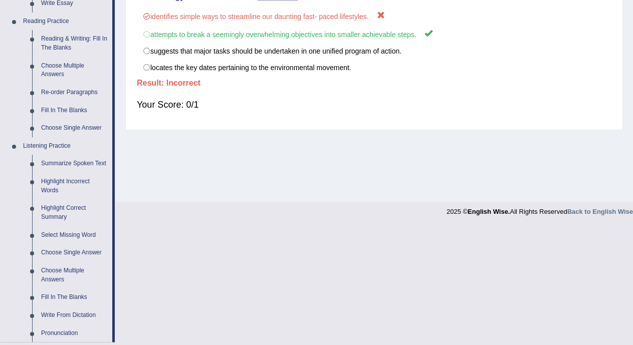
scroll to position [327, 0]
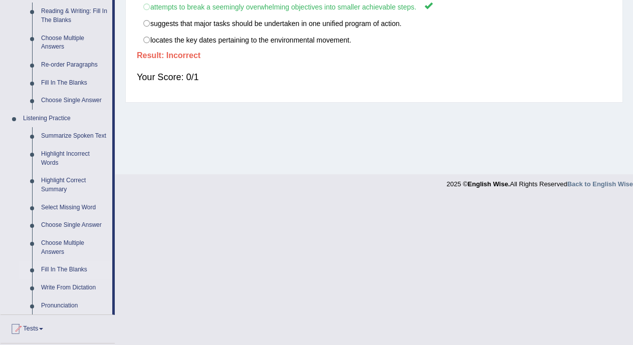
click at [83, 270] on link "Fill In The Blanks" at bounding box center [75, 270] width 76 height 18
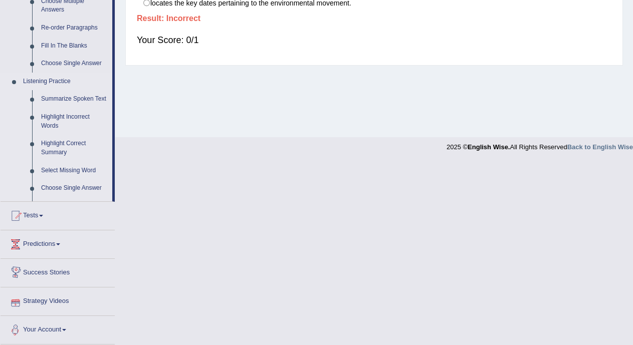
scroll to position [440, 0]
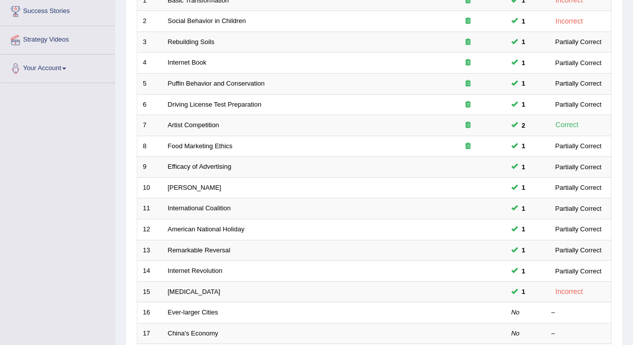
scroll to position [318, 0]
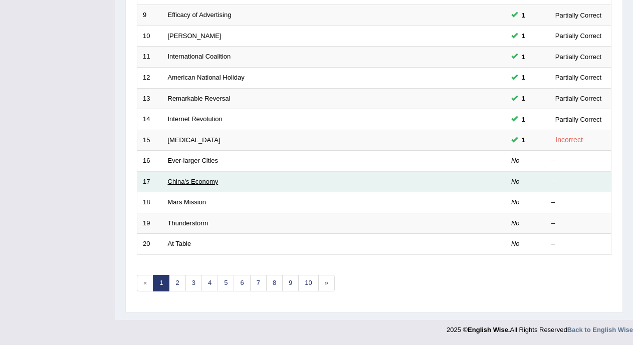
click at [216, 180] on link "China's Economy" at bounding box center [193, 182] width 51 height 8
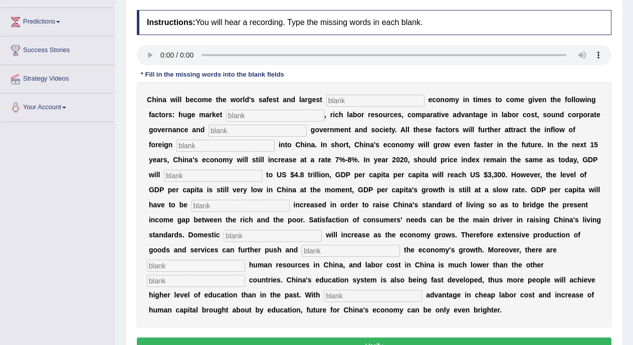
scroll to position [131, 0]
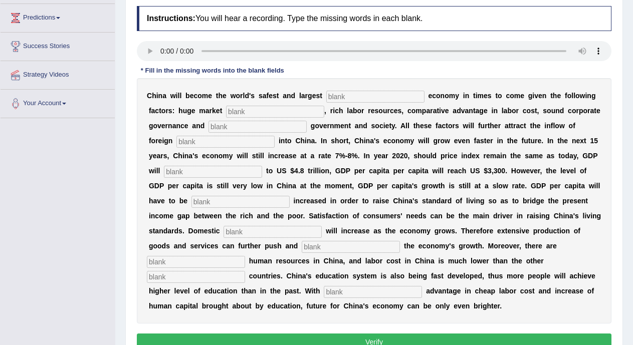
click at [341, 98] on input "text" at bounding box center [375, 97] width 98 height 12
type input "investment"
click at [251, 108] on input "text" at bounding box center [275, 112] width 98 height 12
type input "potential"
click at [245, 125] on input "text" at bounding box center [258, 127] width 98 height 12
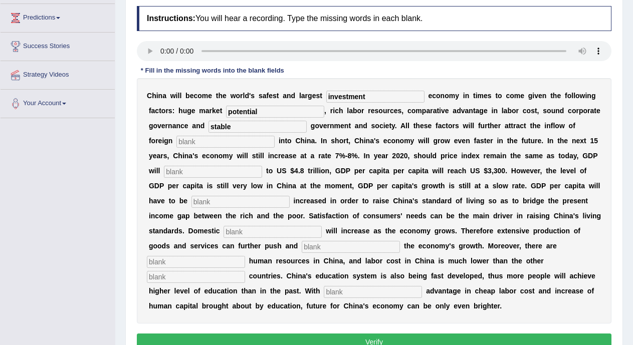
type input "stable"
click at [235, 141] on input "text" at bounding box center [226, 142] width 98 height 12
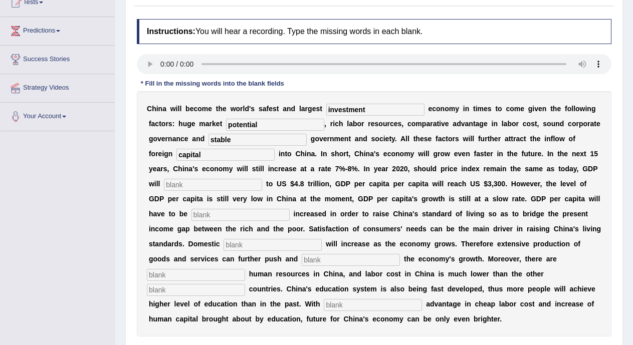
scroll to position [183, 0]
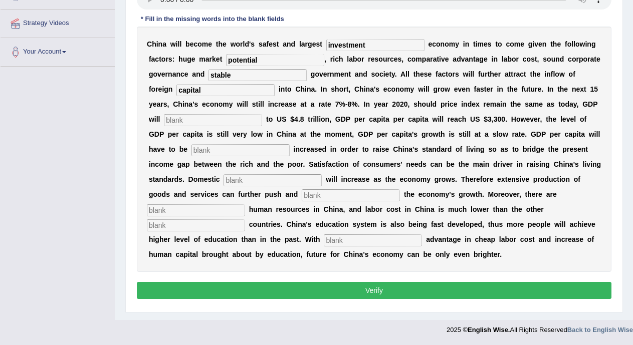
type input "capital"
click at [240, 121] on input "text" at bounding box center [213, 120] width 98 height 12
type input "amound"
click at [240, 150] on input "text" at bounding box center [241, 150] width 98 height 12
type input "fedar"
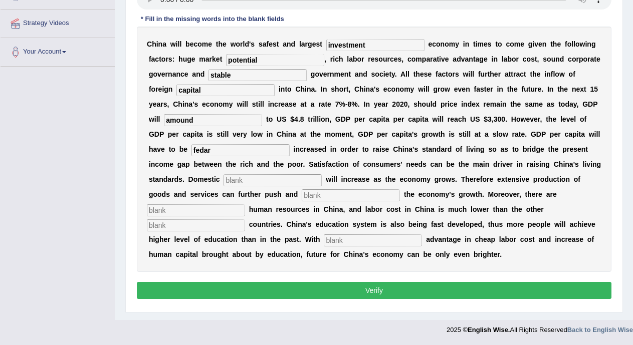
click at [242, 180] on input "text" at bounding box center [273, 180] width 98 height 12
type input "demand"
click at [337, 192] on input "text" at bounding box center [351, 196] width 98 height 12
type input "sesten"
click at [225, 209] on input "text" at bounding box center [196, 211] width 98 height 12
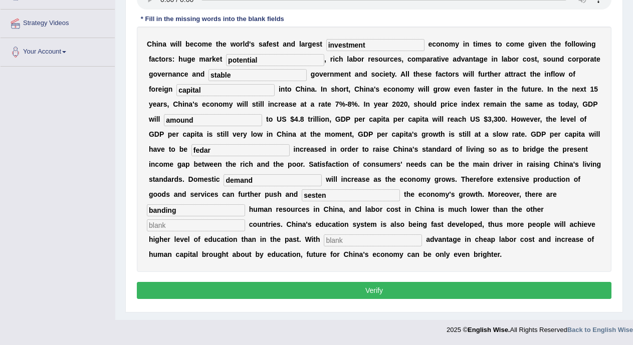
type input "banding"
click at [211, 229] on input "text" at bounding box center [196, 226] width 98 height 12
type input "industry"
click at [384, 241] on input "text" at bounding box center [373, 241] width 98 height 12
type input "comparity"
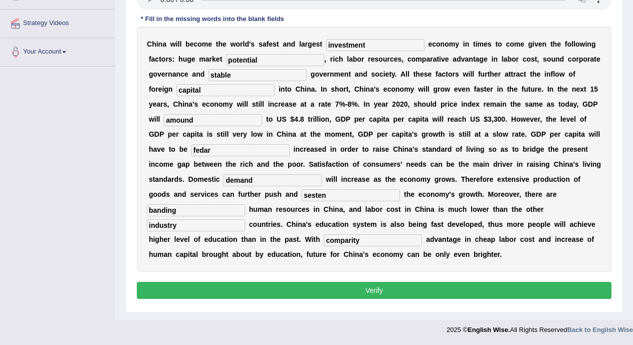
click at [349, 57] on b "l" at bounding box center [348, 59] width 2 height 8
click at [266, 57] on input "potential" at bounding box center [275, 60] width 98 height 12
type input "potencial"
click at [254, 76] on input "stable" at bounding box center [258, 75] width 98 height 12
click at [260, 182] on input "demand" at bounding box center [273, 180] width 98 height 12
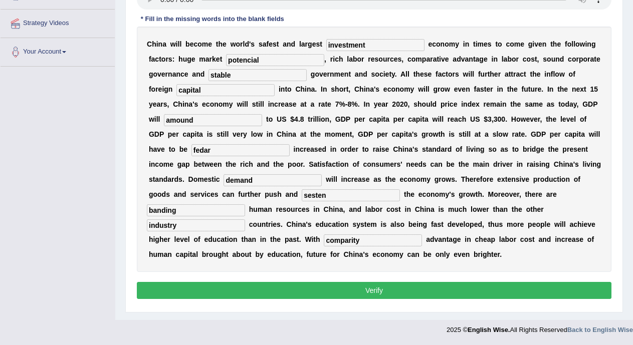
click at [340, 240] on input "comparity" at bounding box center [373, 241] width 98 height 12
type input "comparity"
click at [352, 292] on button "Verify" at bounding box center [374, 290] width 475 height 17
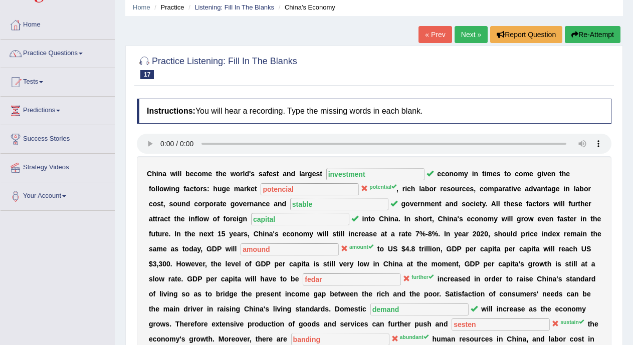
scroll to position [31, 0]
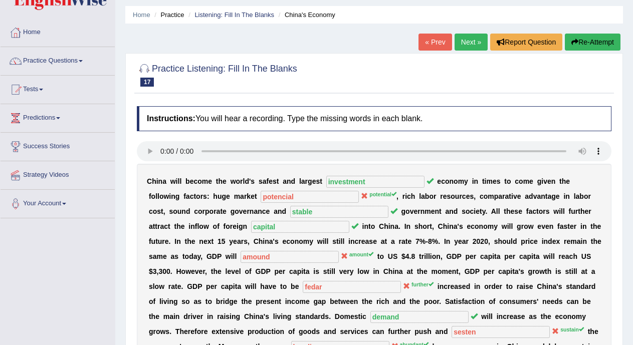
click at [474, 44] on link "Next »" at bounding box center [471, 42] width 33 height 17
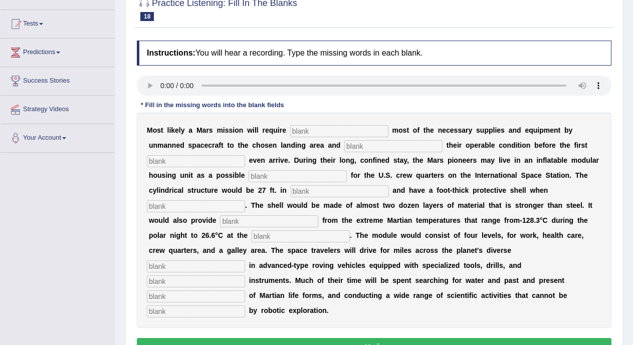
scroll to position [93, 0]
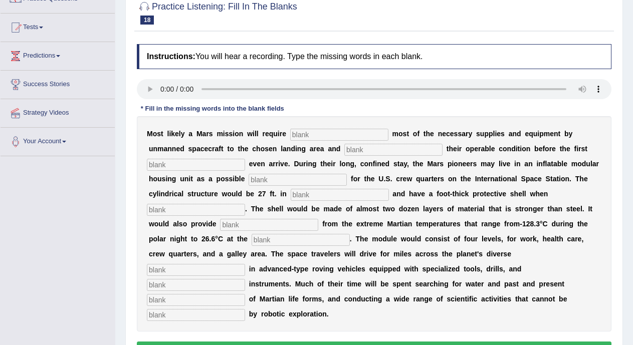
click at [317, 136] on input "text" at bounding box center [339, 135] width 98 height 12
type input "tranporting"
click at [365, 147] on input "text" at bounding box center [393, 150] width 98 height 12
type input "conferming"
click at [209, 168] on input "text" at bounding box center [196, 165] width 98 height 12
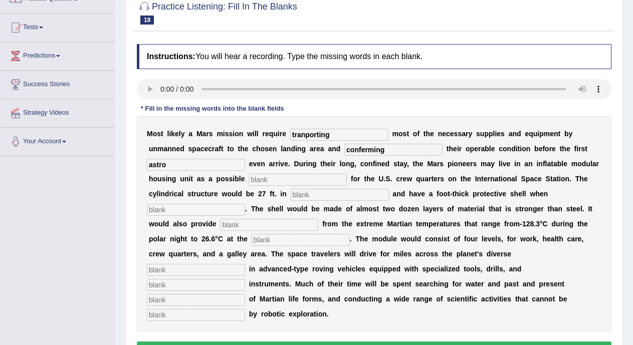
type input "astro"
click at [285, 181] on input "text" at bounding box center [298, 180] width 98 height 12
type input "replecment"
click at [327, 193] on input "text" at bounding box center [340, 195] width 98 height 12
type input "diam"
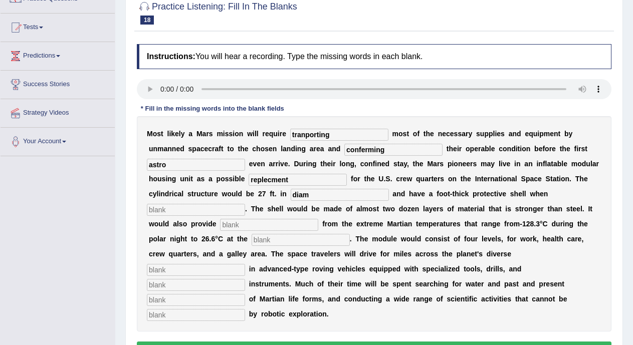
click at [218, 214] on input "text" at bounding box center [196, 210] width 98 height 12
type input "inflate"
click at [241, 226] on input "text" at bounding box center [269, 225] width 98 height 12
type input "insolation"
click at [262, 241] on input "text" at bounding box center [301, 240] width 98 height 12
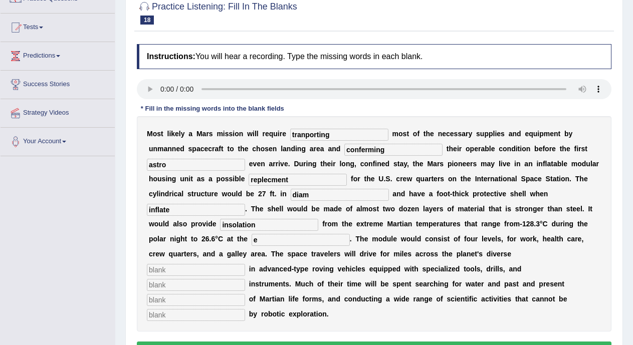
type input "e"
click at [213, 271] on input "text" at bounding box center [196, 270] width 98 height 12
type input "rain"
click at [210, 286] on input "text" at bounding box center [196, 285] width 98 height 12
type input "r"
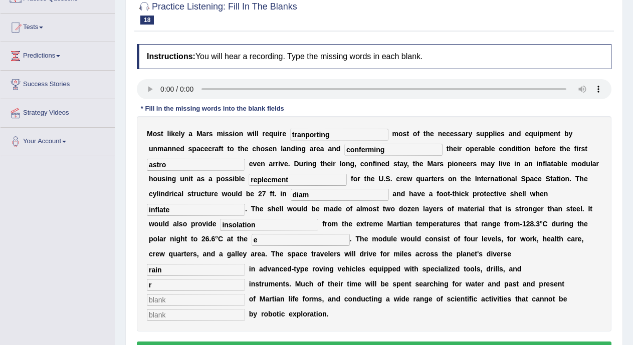
click at [207, 302] on input "text" at bounding box center [196, 300] width 98 height 12
type input "evidents"
click at [200, 320] on input "text" at bounding box center [196, 315] width 98 height 12
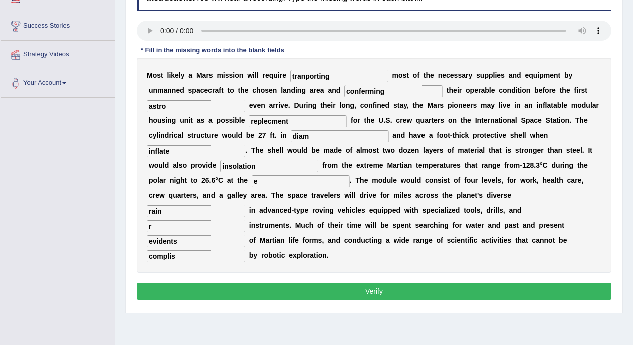
scroll to position [158, 0]
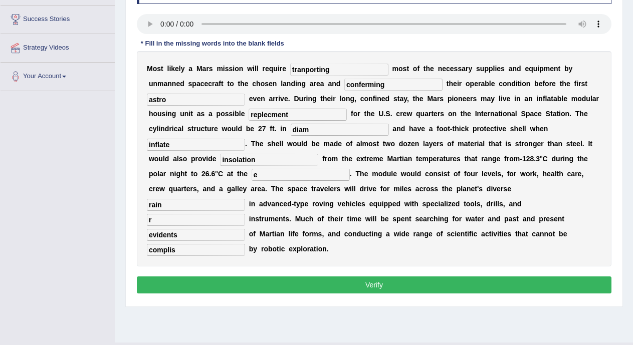
type input "complis"
click at [570, 282] on button "Verify" at bounding box center [374, 285] width 475 height 17
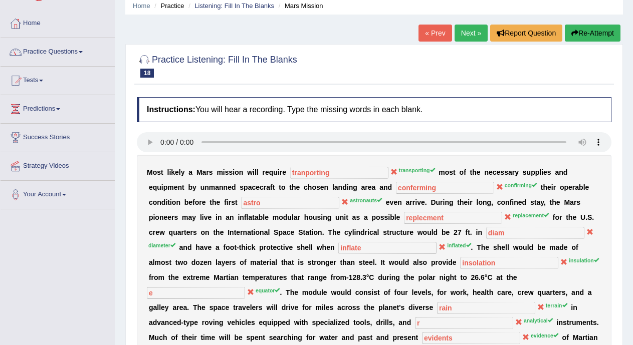
scroll to position [31, 0]
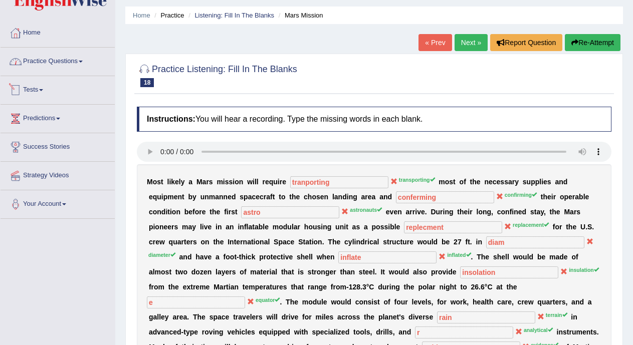
click at [84, 70] on link "Practice Questions" at bounding box center [58, 60] width 114 height 25
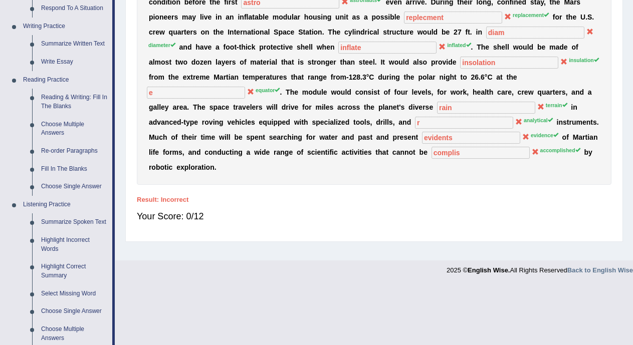
scroll to position [391, 0]
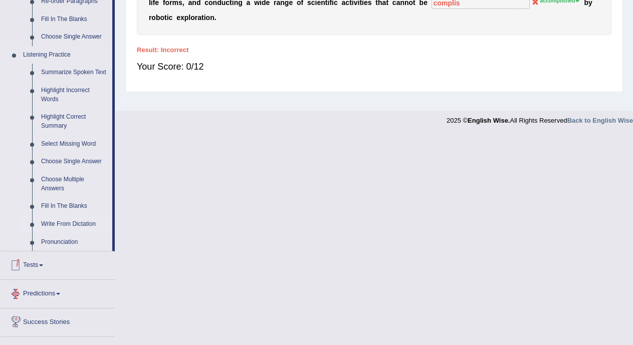
click at [66, 225] on link "Write From Dictation" at bounding box center [75, 225] width 76 height 18
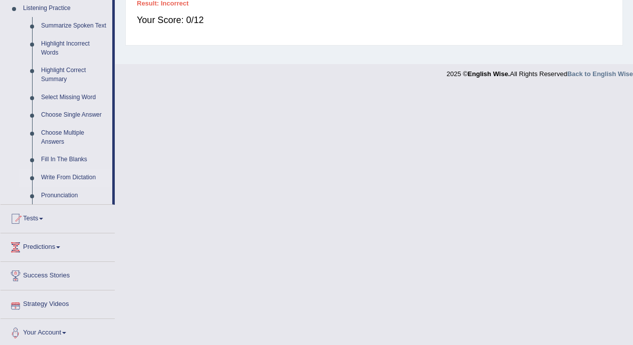
scroll to position [440, 0]
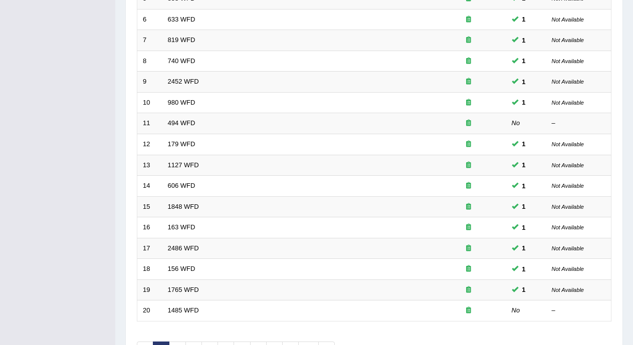
scroll to position [318, 0]
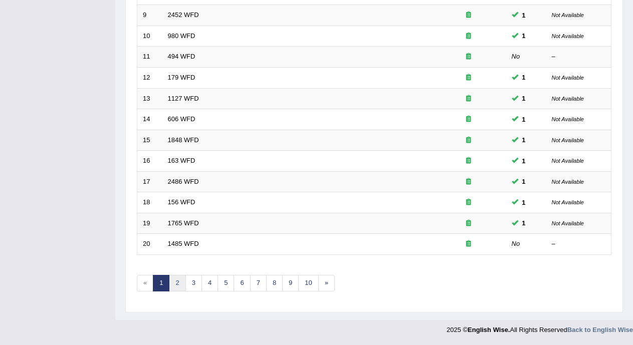
click at [175, 283] on link "2" at bounding box center [177, 283] width 17 height 17
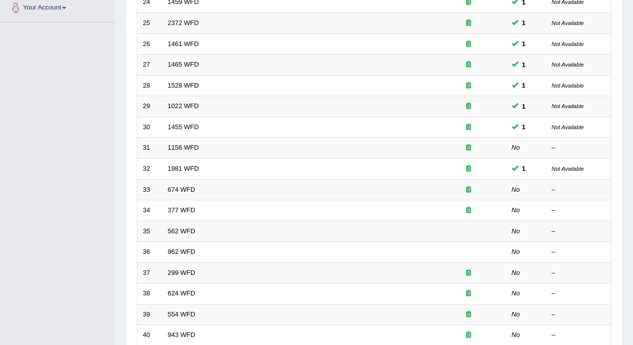
scroll to position [248, 0]
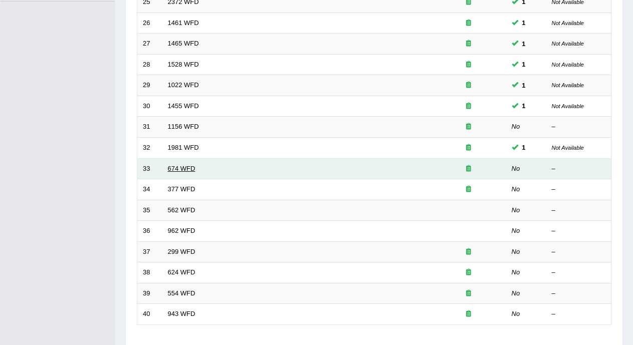
click at [191, 165] on link "674 WFD" at bounding box center [182, 169] width 28 height 8
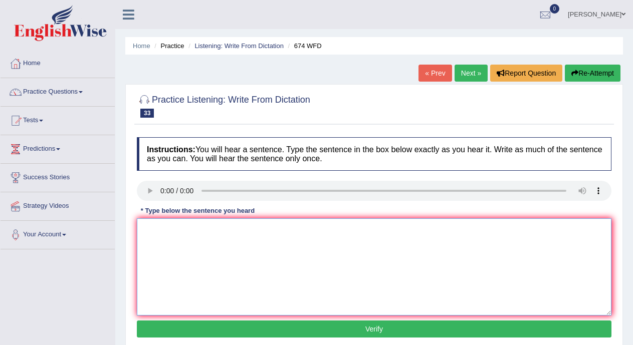
click at [154, 255] on textarea at bounding box center [374, 267] width 475 height 97
type textarea "Are employer has level levels."
click at [167, 322] on button "Verify" at bounding box center [374, 329] width 475 height 17
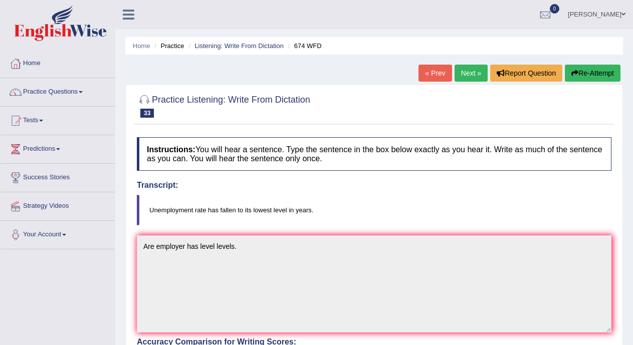
click at [461, 74] on link "Next »" at bounding box center [471, 73] width 33 height 17
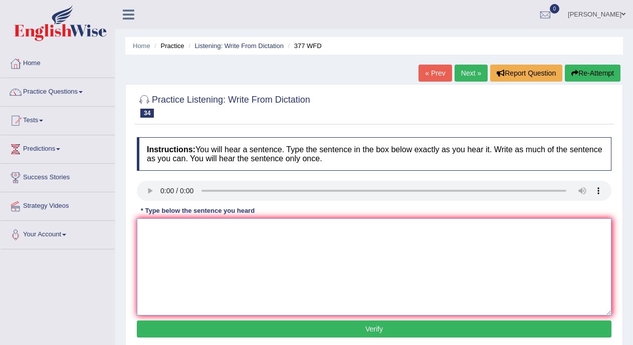
click at [155, 232] on textarea at bounding box center [374, 267] width 475 height 97
click at [277, 229] on textarea "The department have higher proporcion to the students." at bounding box center [374, 267] width 475 height 97
type textarea "The department have higher proporcion to for the students."
click at [289, 332] on button "Verify" at bounding box center [374, 329] width 475 height 17
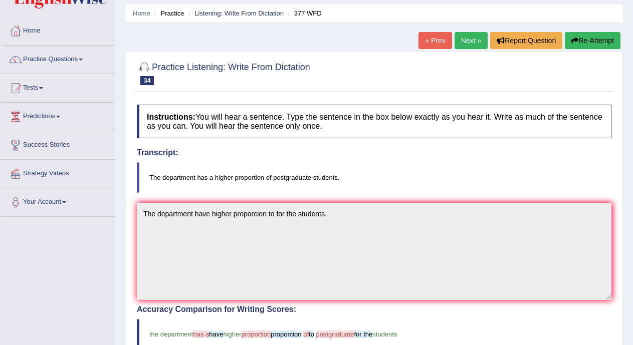
scroll to position [25, 0]
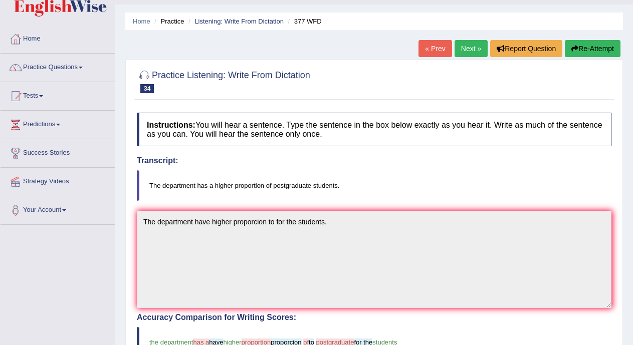
click at [473, 49] on link "Next »" at bounding box center [471, 48] width 33 height 17
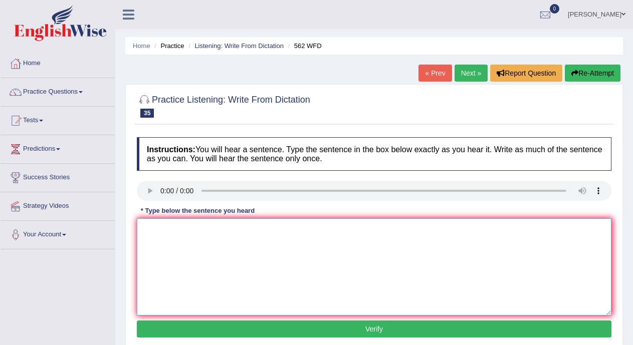
click at [149, 236] on textarea at bounding box center [374, 267] width 475 height 97
click at [208, 227] on textarea "The gap between" at bounding box center [374, 267] width 475 height 97
type textarea "The gap between rich and poor is not degrease."
click at [221, 322] on button "Verify" at bounding box center [374, 329] width 475 height 17
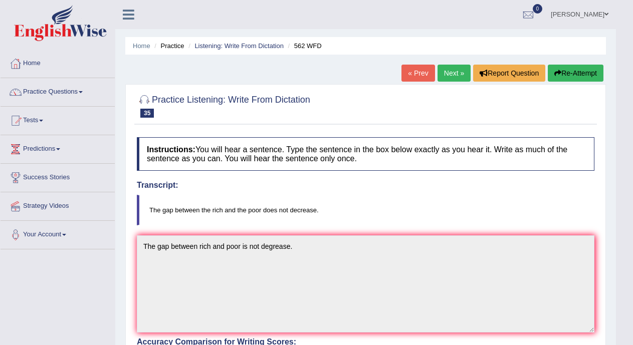
click at [455, 70] on link "Next »" at bounding box center [454, 73] width 33 height 17
